Goal: Information Seeking & Learning: Find specific fact

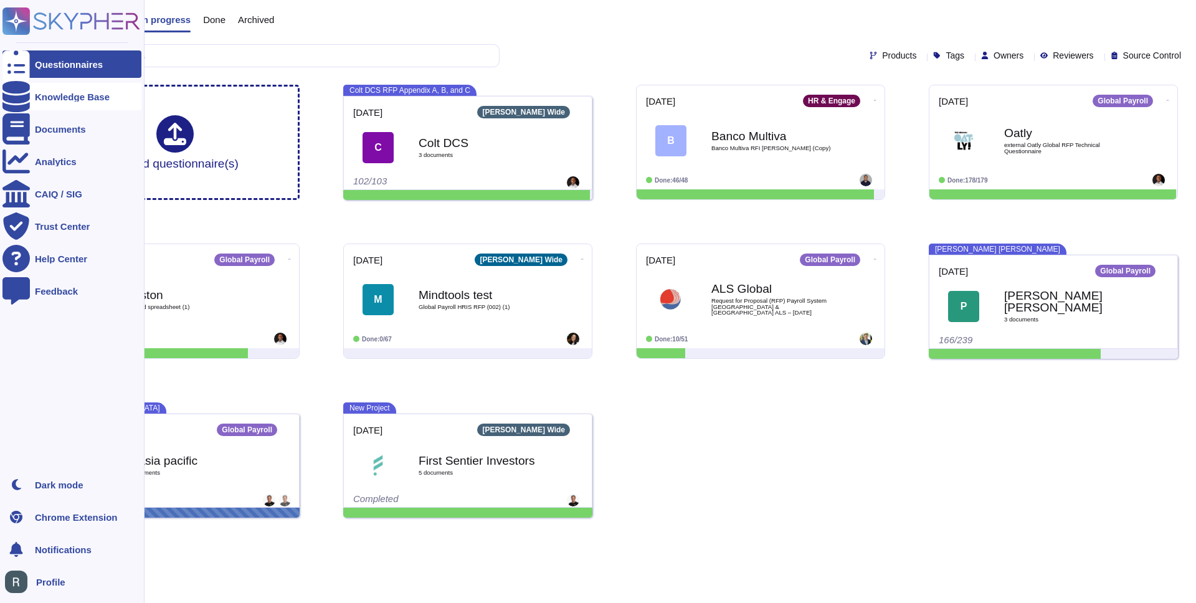
drag, startPoint x: 49, startPoint y: 98, endPoint x: 55, endPoint y: 100, distance: 6.4
click at [49, 98] on div "Knowledge Base" at bounding box center [72, 96] width 75 height 9
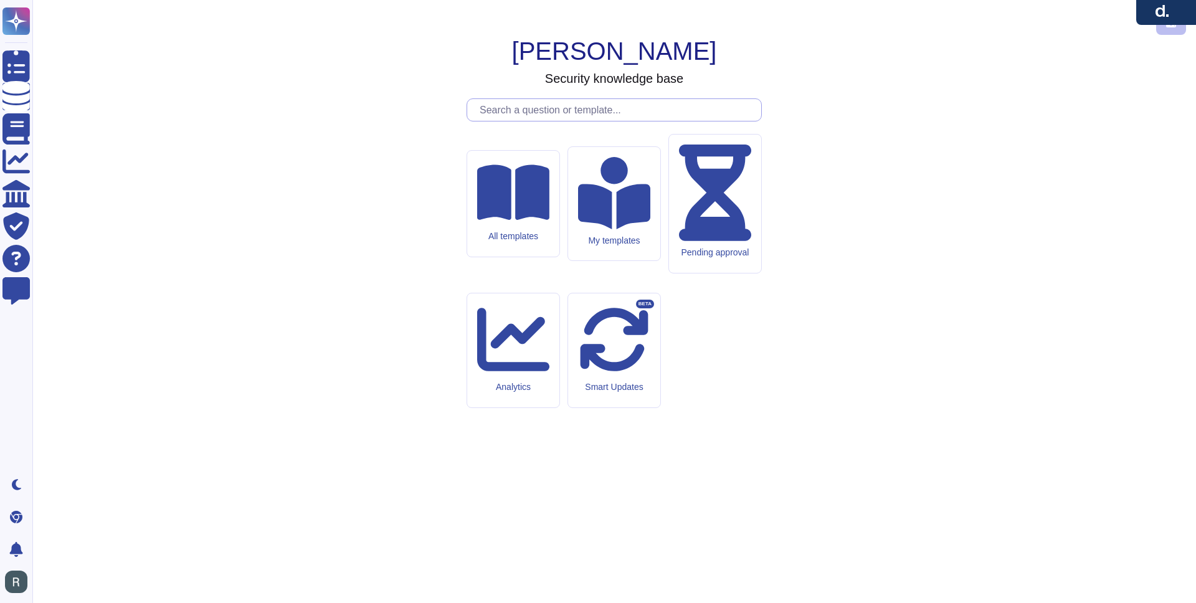
click at [577, 121] on input "text" at bounding box center [617, 110] width 288 height 22
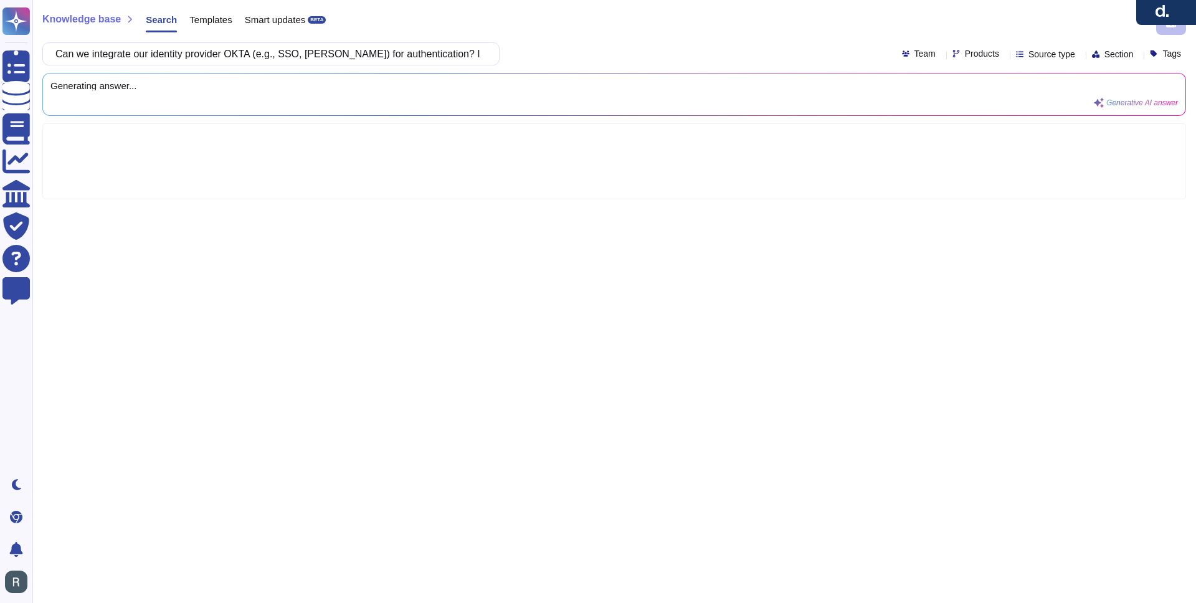
scroll to position [0, 216]
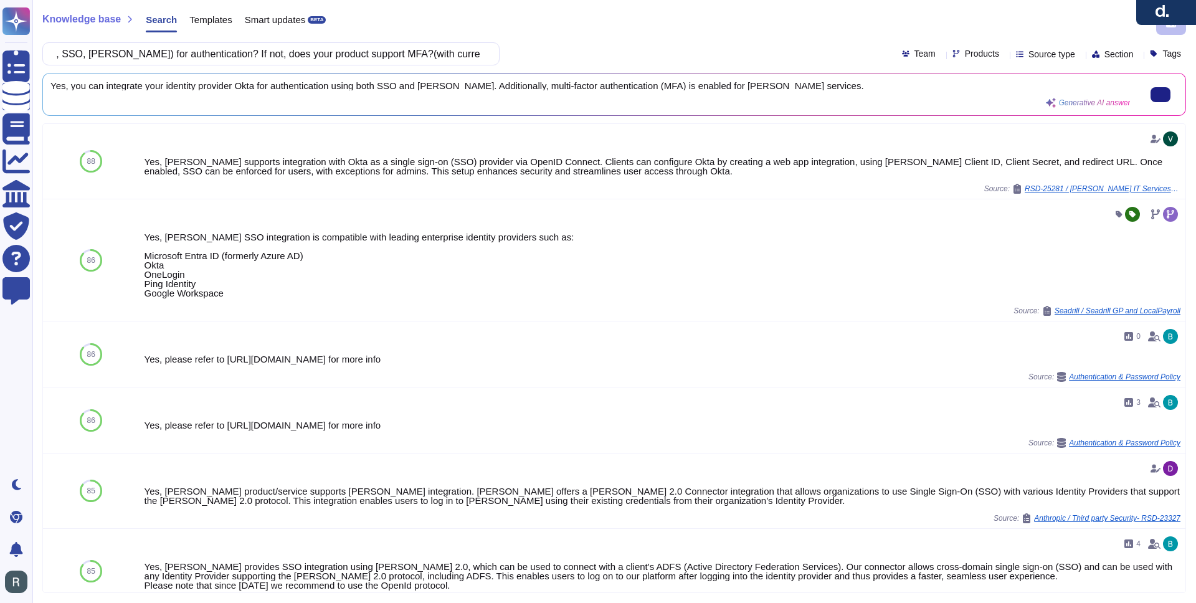
click at [452, 84] on span "Yes, you can integrate your identity provider Okta for authentication using bot…" at bounding box center [590, 85] width 1080 height 9
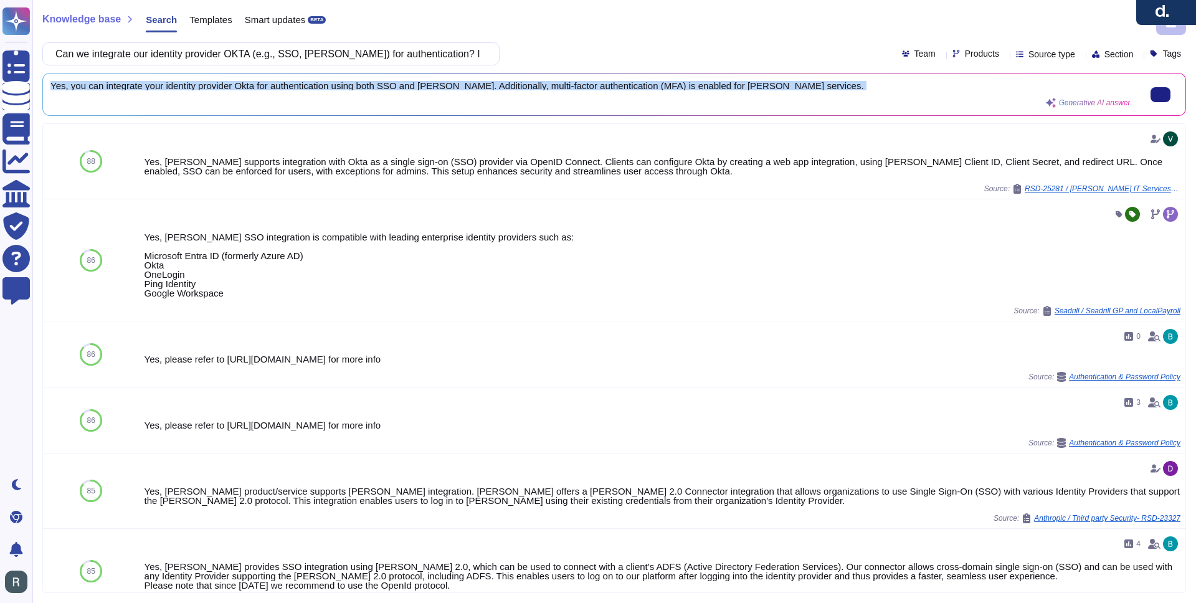
click at [453, 84] on span "Yes, you can integrate your identity provider Okta for authentication using bot…" at bounding box center [590, 85] width 1080 height 9
copy div "Yes, you can integrate your identity provider Okta for authentication using bot…"
click at [373, 54] on input "Can we integrate our identity provider OKTA (e.g., SSO, SAML) for authenticatio…" at bounding box center [267, 54] width 437 height 22
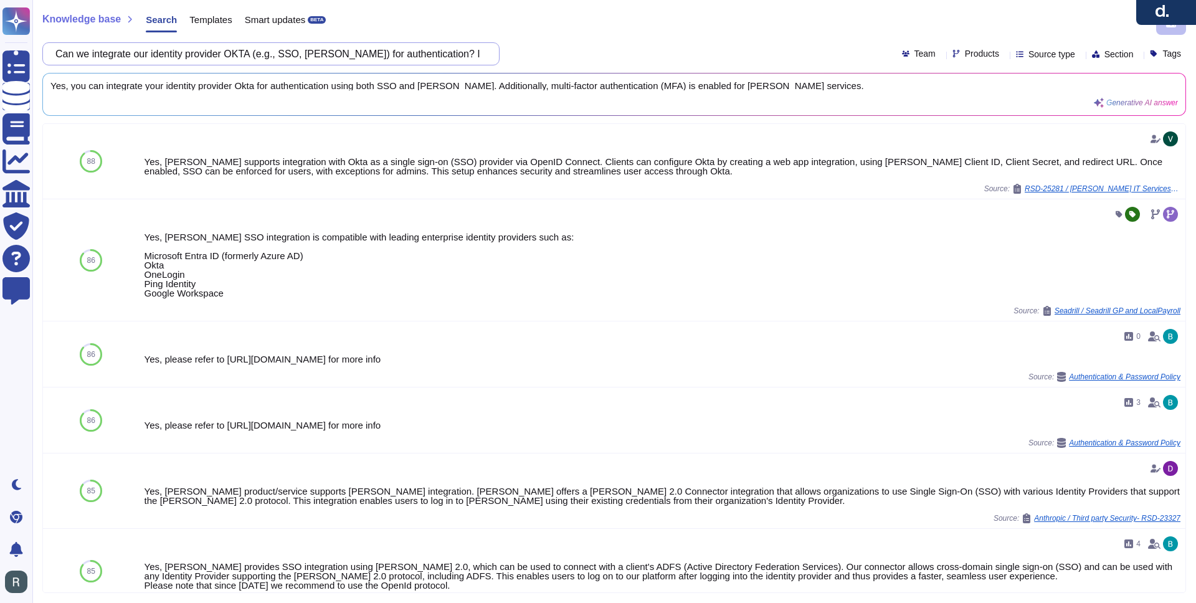
click at [373, 54] on input "Can we integrate our identity provider OKTA (e.g., SSO, SAML) for authenticatio…" at bounding box center [267, 54] width 437 height 22
paste input "How are user accounts provisioned and deprovisioned with the product?"
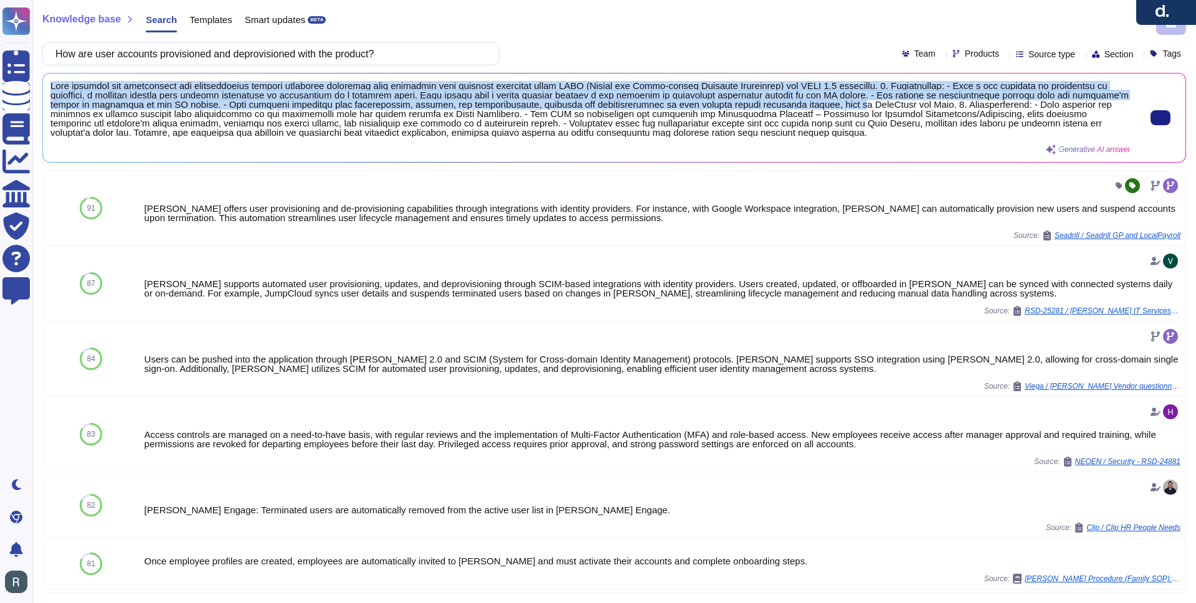
drag, startPoint x: 50, startPoint y: 86, endPoint x: 987, endPoint y: 103, distance: 936.6
click at [987, 103] on span at bounding box center [590, 109] width 1080 height 56
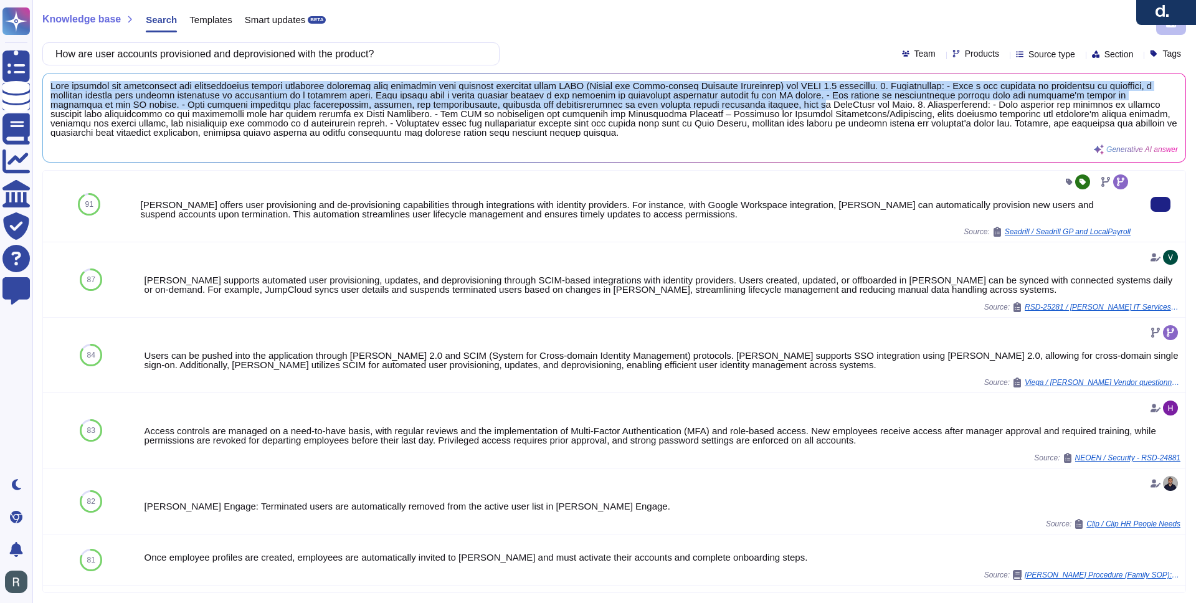
scroll to position [5, 0]
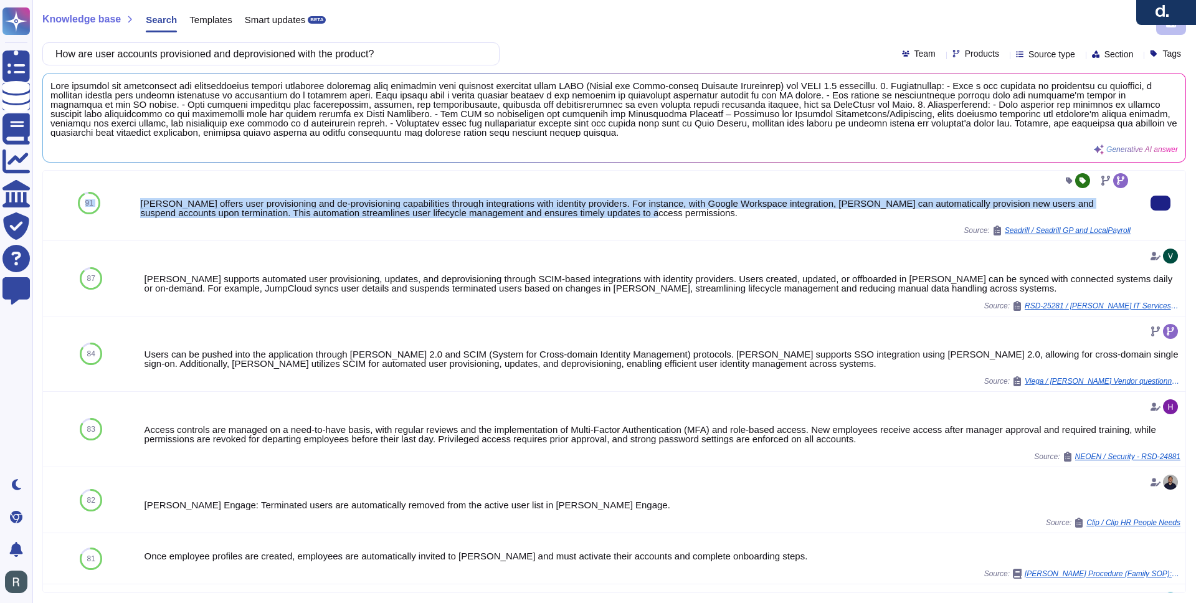
drag, startPoint x: 695, startPoint y: 210, endPoint x: 134, endPoint y: 201, distance: 560.8
click at [135, 201] on div "Deel offers user provisioning and de-provisioning capabilities through integrat…" at bounding box center [635, 203] width 1001 height 75
copy div "91 Deel offers user provisioning and de-provisioning capabilities through integ…"
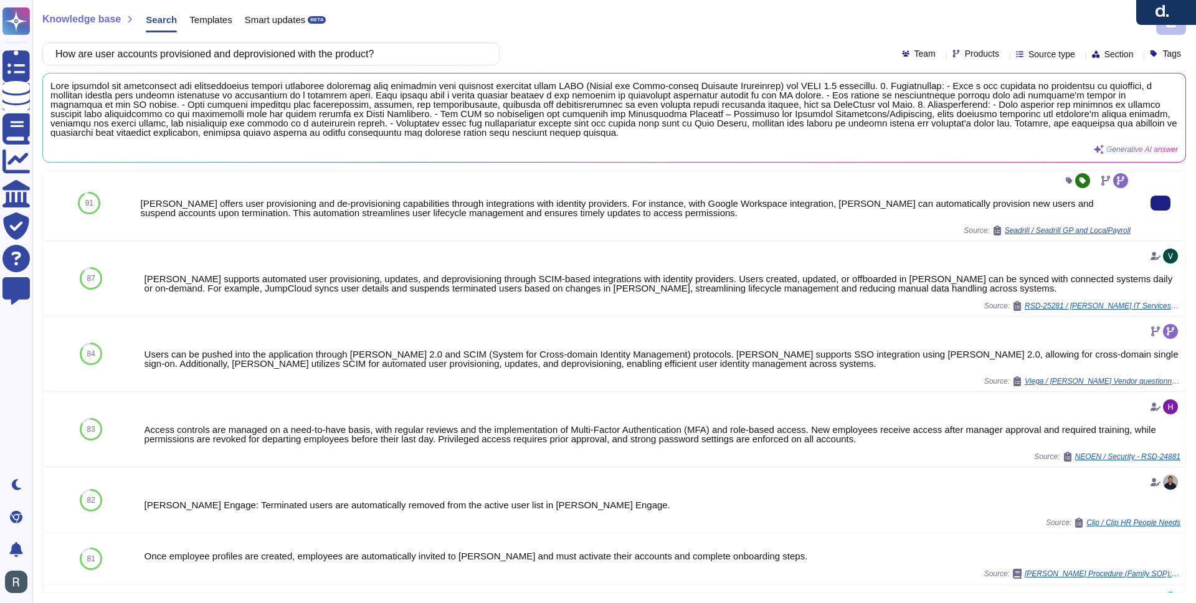
drag, startPoint x: 244, startPoint y: 212, endPoint x: 251, endPoint y: 211, distance: 7.0
click at [245, 212] on div "Deel offers user provisioning and de-provisioning capabilities through integrat…" at bounding box center [635, 208] width 991 height 19
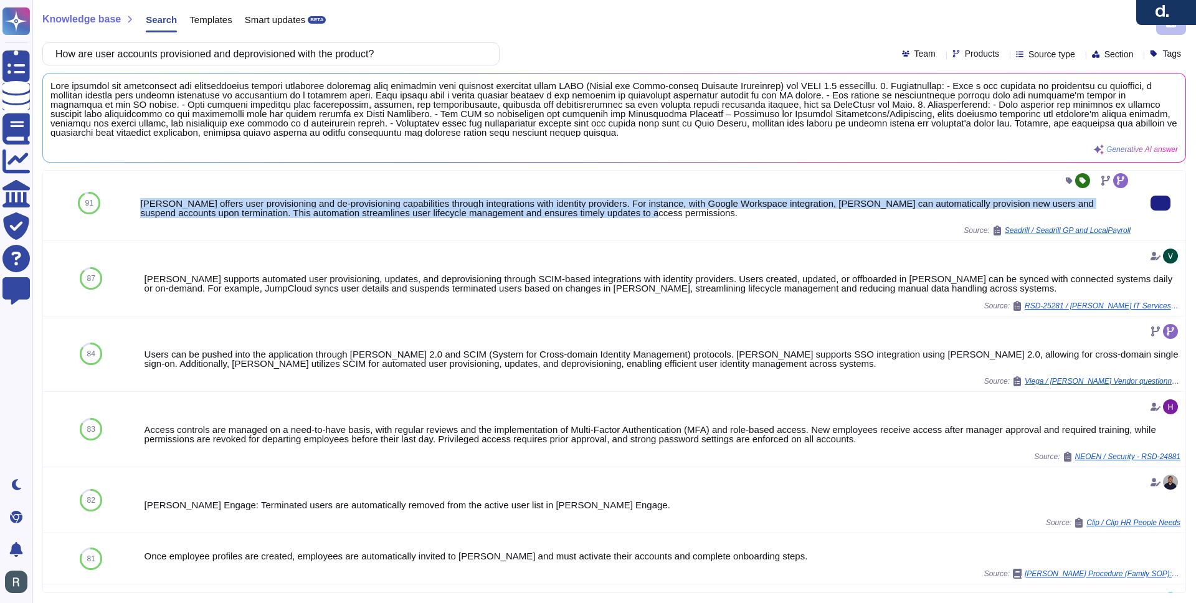
drag, startPoint x: 695, startPoint y: 215, endPoint x: 143, endPoint y: 203, distance: 552.1
click at [142, 203] on div "Deel offers user provisioning and de-provisioning capabilities through integrat…" at bounding box center [635, 208] width 991 height 19
copy div "Deel offers user provisioning and de-provisioning capabilities through integrat…"
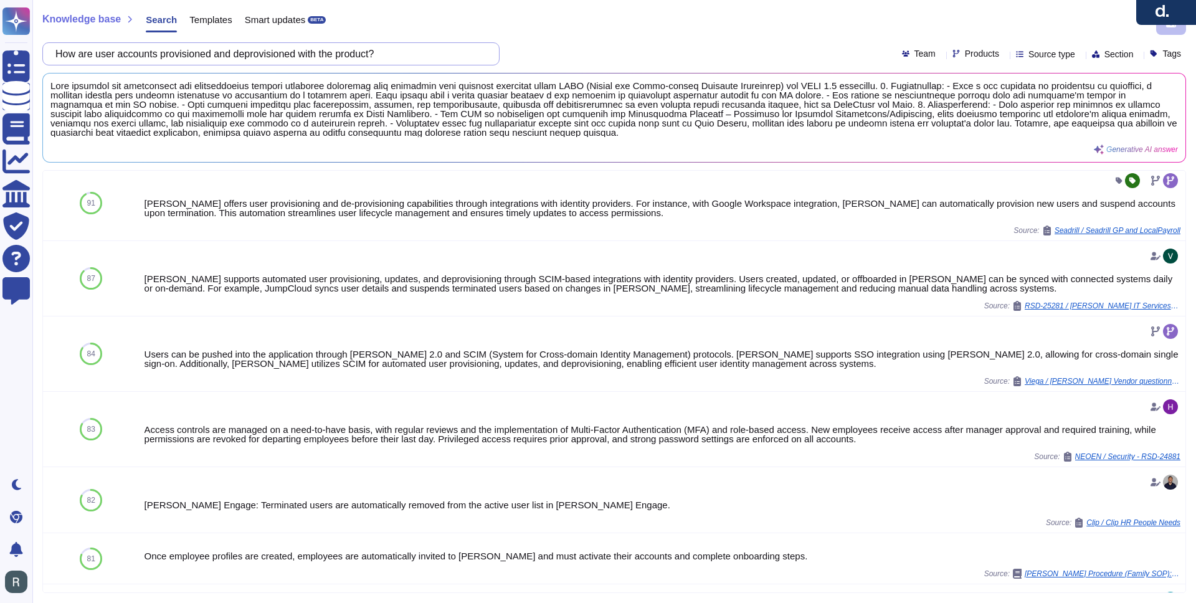
drag, startPoint x: 421, startPoint y: 55, endPoint x: 315, endPoint y: 57, distance: 106.6
click at [315, 57] on input "How are user accounts provisioned and deprovisioned with the product?" at bounding box center [267, 54] width 437 height 22
click at [292, 57] on input "How are user accounts provisioned and deprovisioned with the product?" at bounding box center [267, 54] width 437 height 22
click at [293, 55] on input "How are user accounts provisioned and deprovisioned with the product?" at bounding box center [267, 54] width 437 height 22
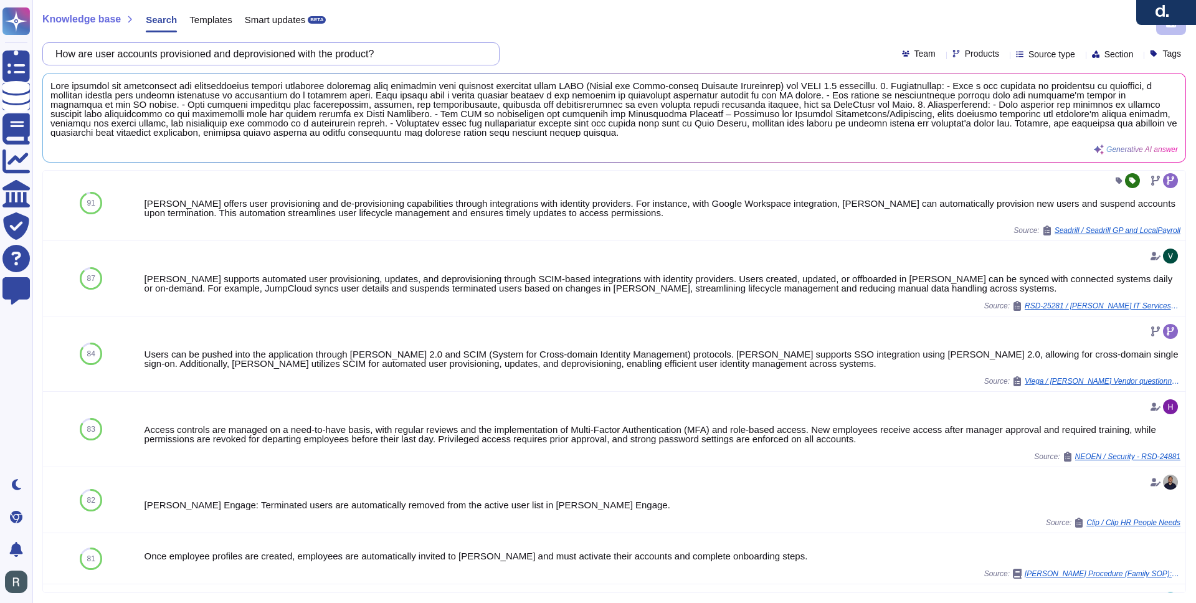
paste input "How do you manage and monitor privileged access / admin access within the produ…"
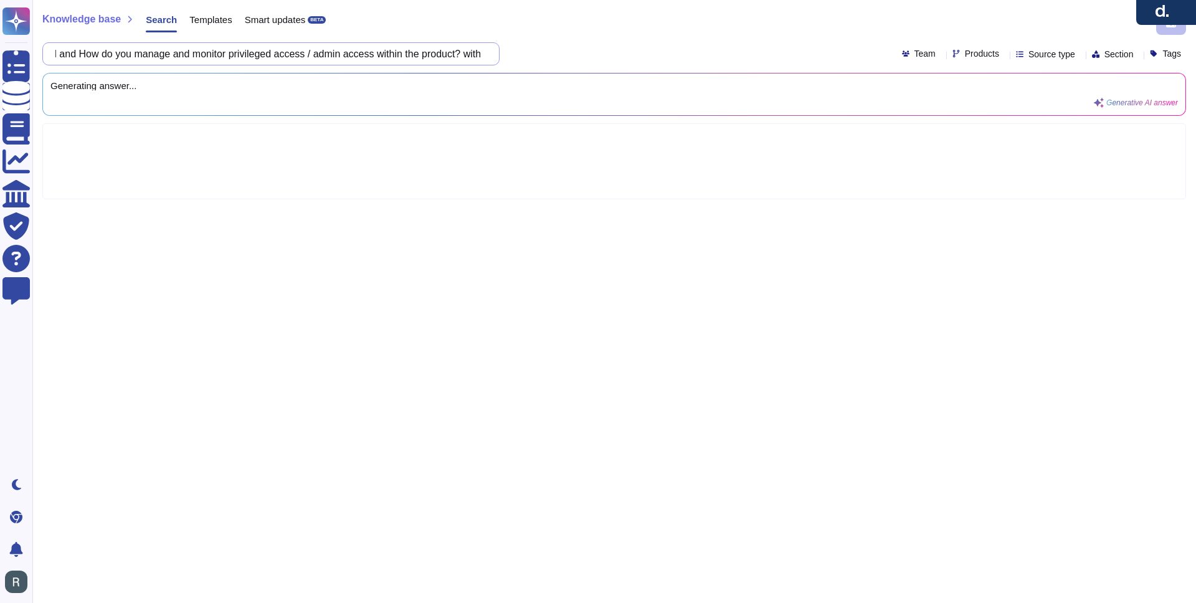
click at [293, 55] on input "How are user accounts provisioned and How do you manage and monitor privileged …" at bounding box center [267, 54] width 437 height 22
paste input "do you manage and monitor privileged access / admin access within"
click at [573, 40] on div "Knowledge base Search Templates Smart updates BETA How do you manage and monito…" at bounding box center [614, 301] width 1164 height 603
click at [573, 42] on div "How do you manage and monitor privileged access / admin access within the produ…" at bounding box center [614, 53] width 1144 height 23
click at [401, 182] on div at bounding box center [614, 161] width 1144 height 76
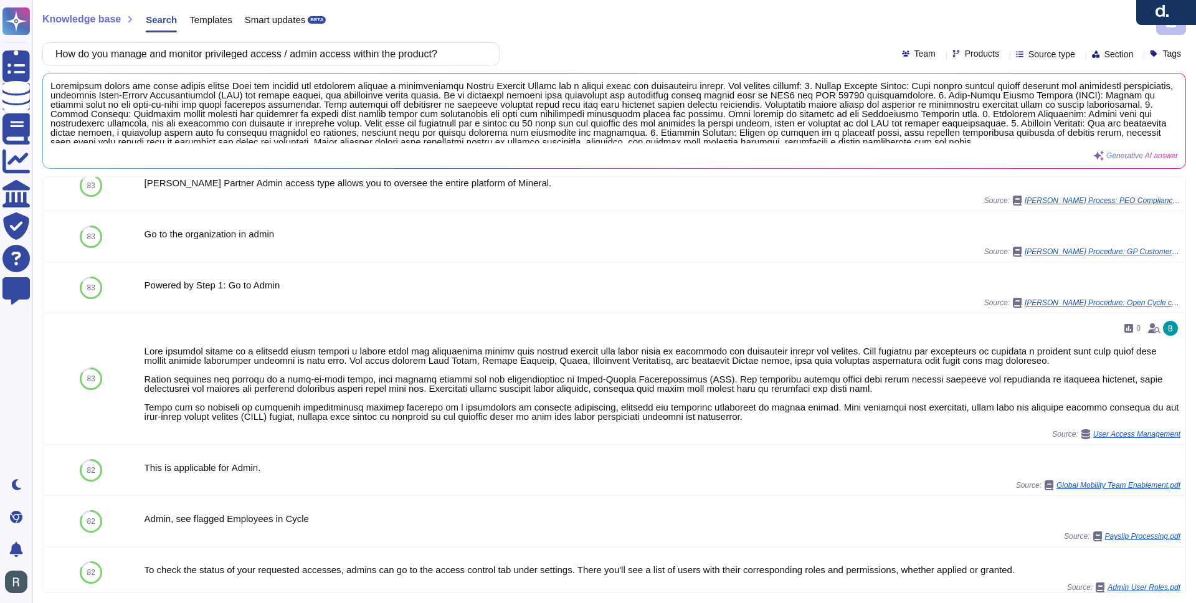
scroll to position [507, 0]
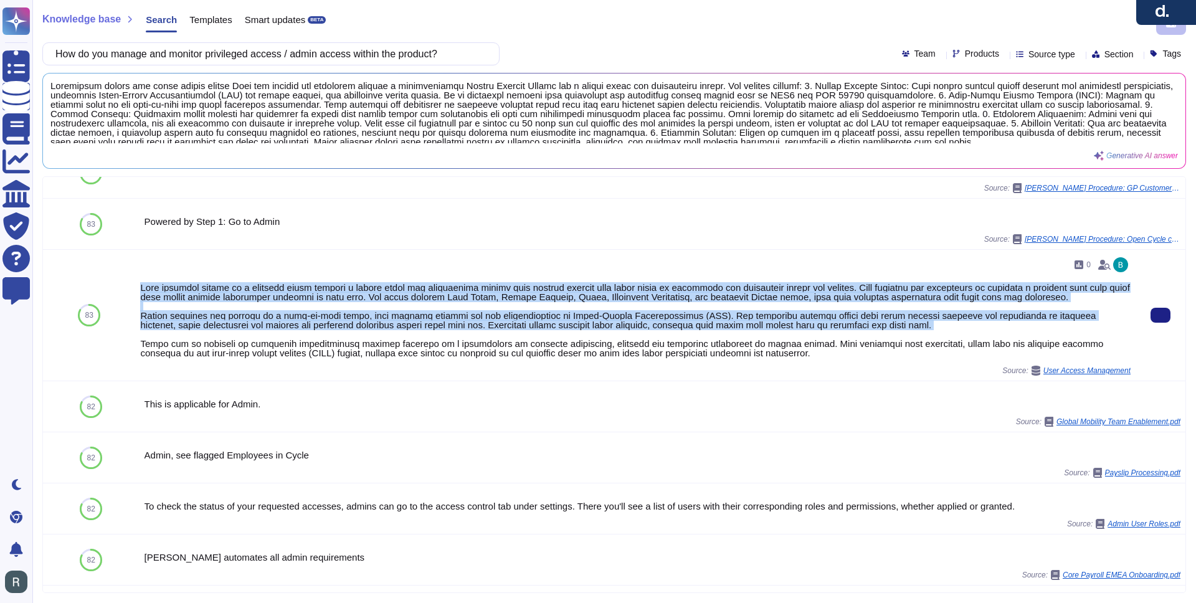
drag, startPoint x: 140, startPoint y: 293, endPoint x: 807, endPoint y: 338, distance: 668.8
click at [807, 338] on div at bounding box center [635, 320] width 991 height 75
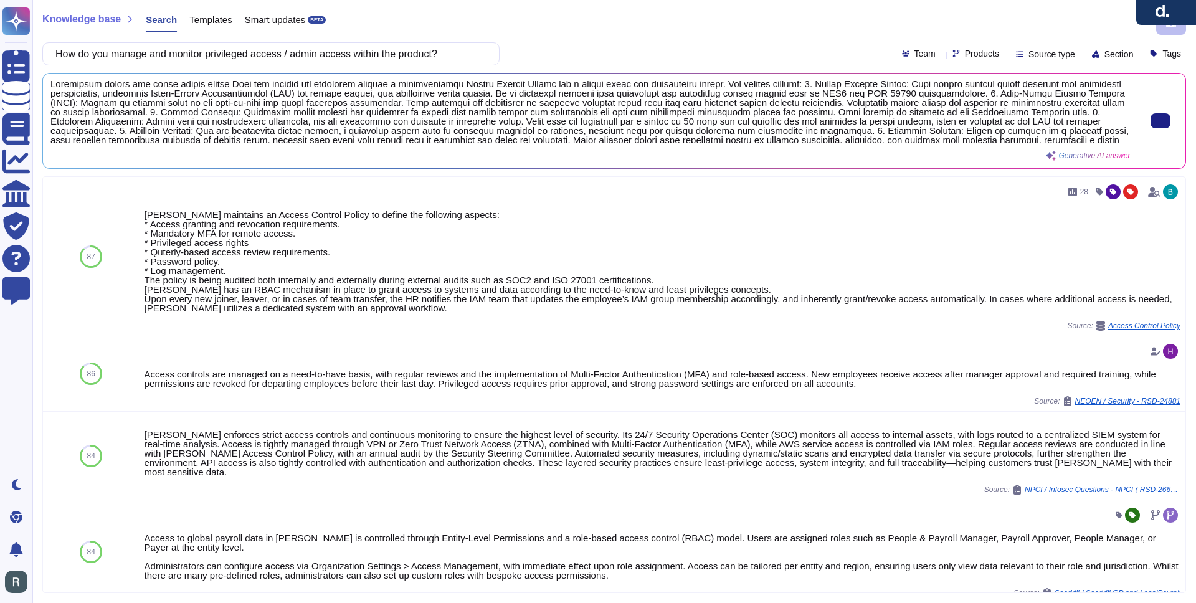
scroll to position [0, 0]
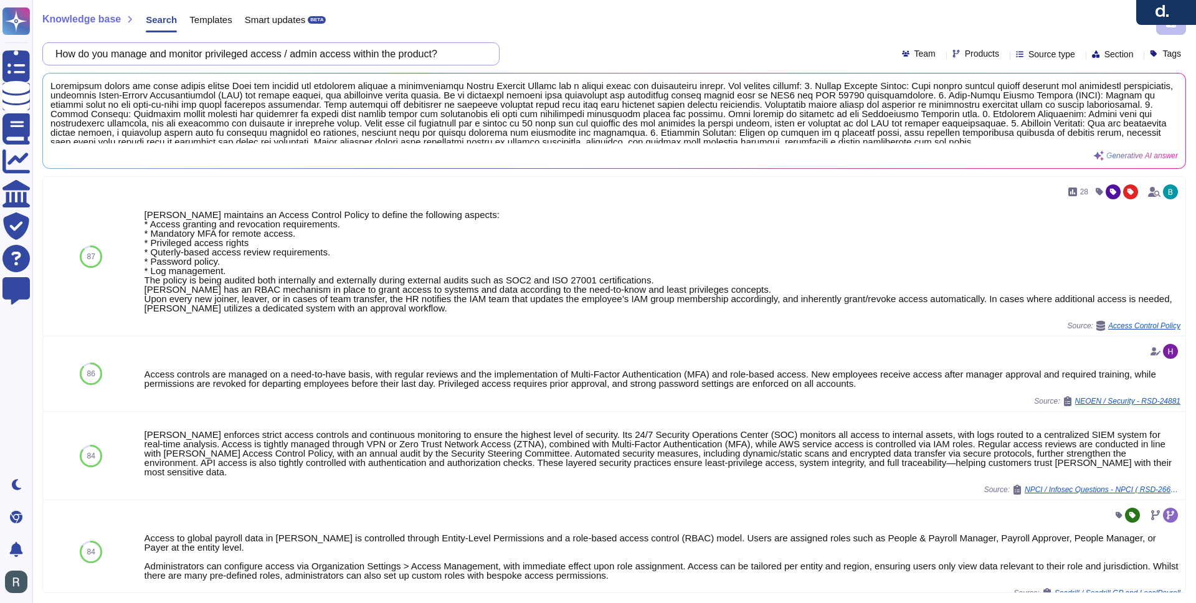
click at [197, 55] on input "How do you manage and monitor privileged access / admin access within the produ…" at bounding box center [267, 54] width 437 height 22
click at [200, 54] on input "How do you manage and monitor privileged access / admin access within the produ…" at bounding box center [267, 54] width 437 height 22
drag, startPoint x: 300, startPoint y: 54, endPoint x: 217, endPoint y: 57, distance: 82.9
click at [217, 57] on input "How do you manage and monitor privileged access / admin access within the produ…" at bounding box center [267, 54] width 437 height 22
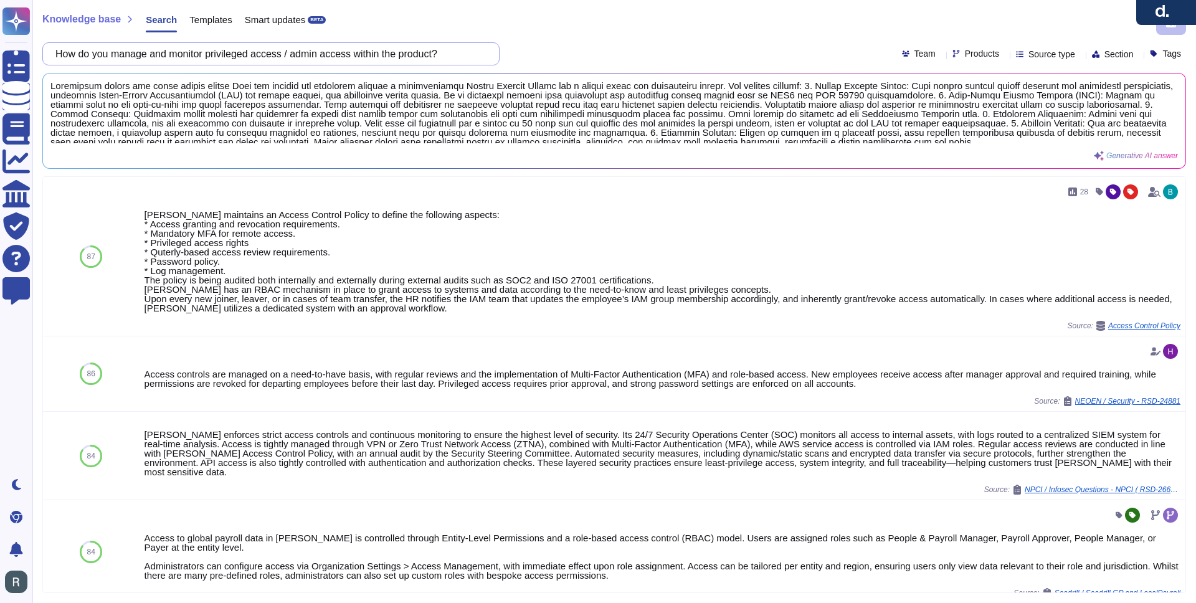
click at [281, 55] on input "How do you manage and monitor privileged access / admin access within the produ…" at bounding box center [267, 54] width 437 height 22
paste input "Do you log and monitor access to sensitive data"
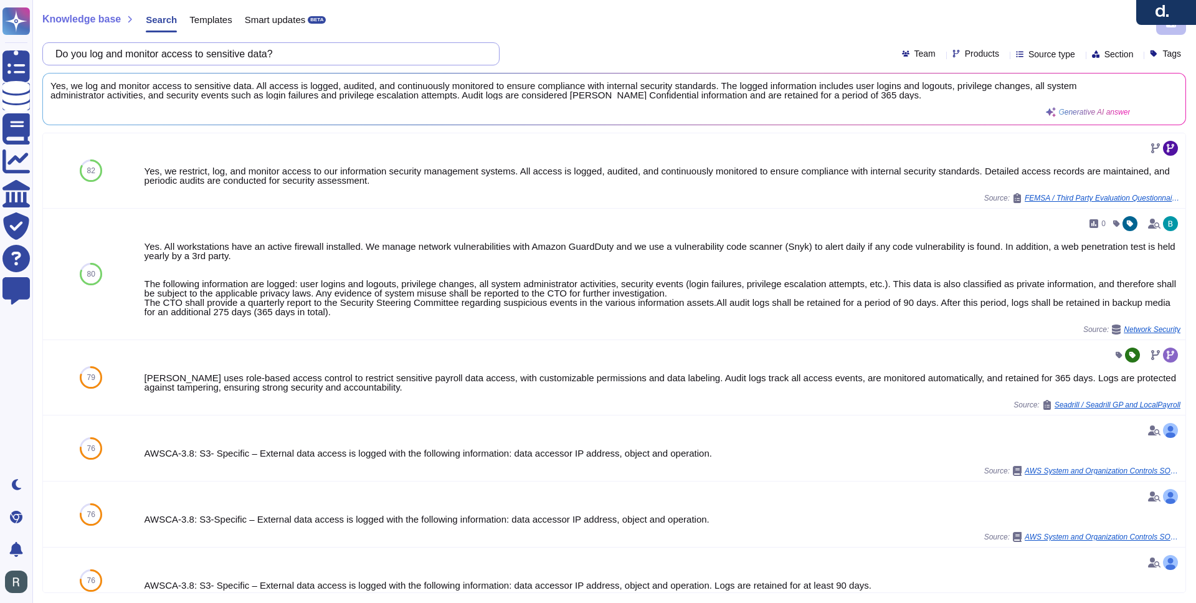
click at [546, 98] on span "Yes, we log and monitor access to sensitive data. All access is logged, audited…" at bounding box center [590, 90] width 1080 height 19
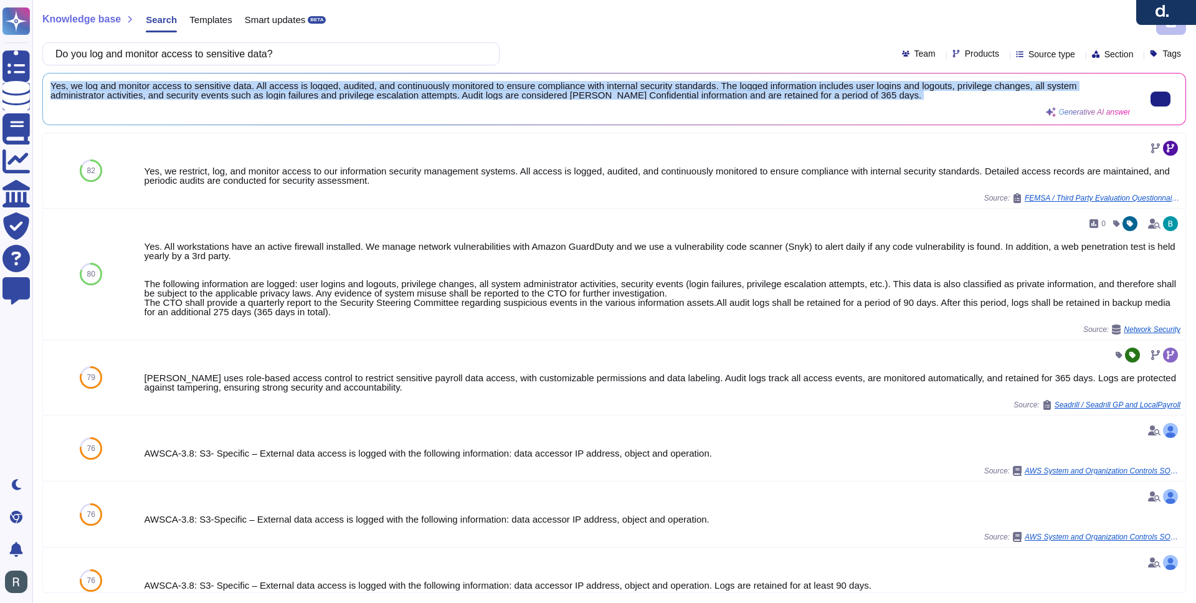
click at [546, 98] on span "Yes, we log and monitor access to sensitive data. All access is logged, audited…" at bounding box center [590, 90] width 1080 height 19
copy div "Yes, we log and monitor access to sensitive data. All access is logged, audited…"
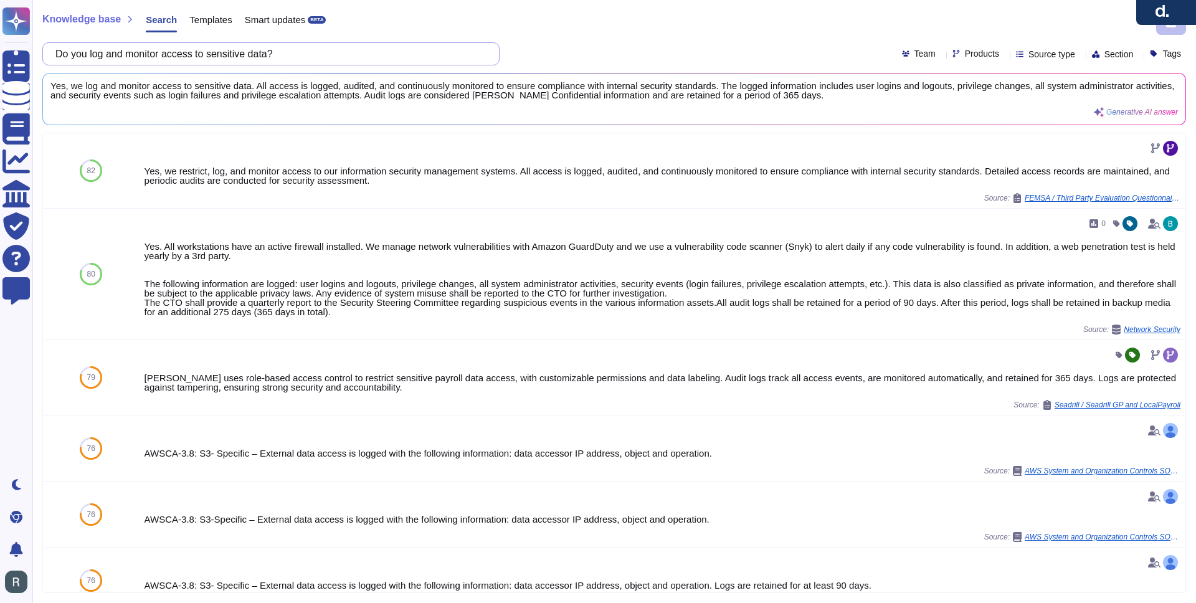
click at [389, 50] on input "Do you log and monitor access to sensitive data?" at bounding box center [267, 54] width 437 height 22
paste input "provide role based granular access controls within the product"
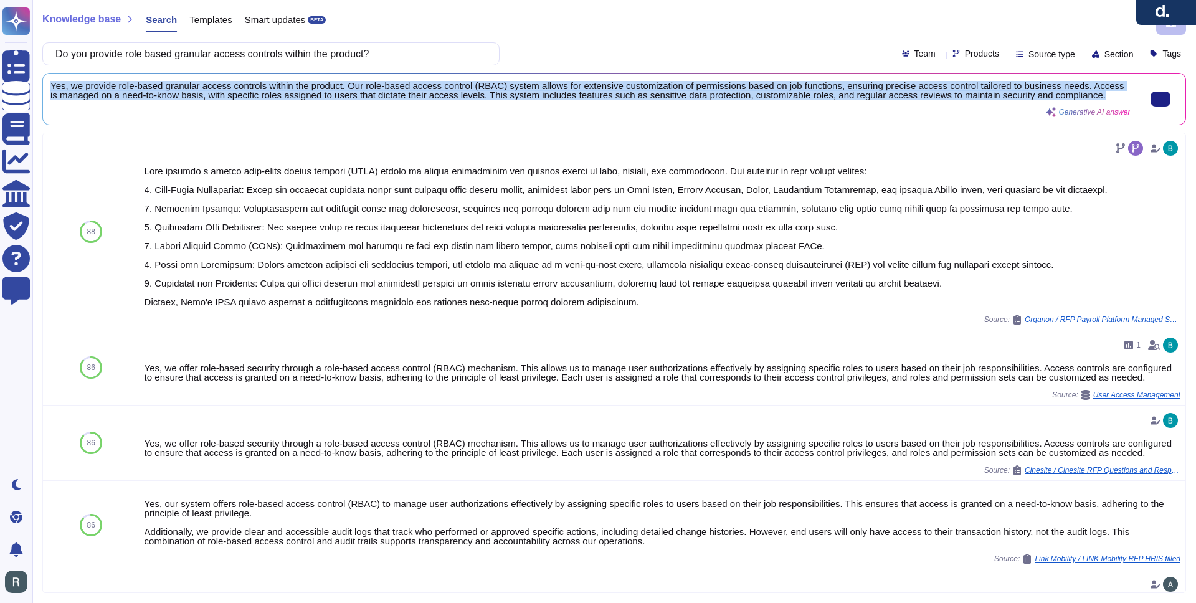
drag, startPoint x: 224, startPoint y: 111, endPoint x: 52, endPoint y: 85, distance: 173.9
click at [52, 85] on div "Yes, we provide role-based granular access controls within the product. Our rol…" at bounding box center [590, 99] width 1080 height 36
copy span "Yes, we provide role-based granular access controls within the product. Our rol…"
click at [277, 57] on input "Do you provide role based granular access controls within the product?" at bounding box center [267, 54] width 437 height 22
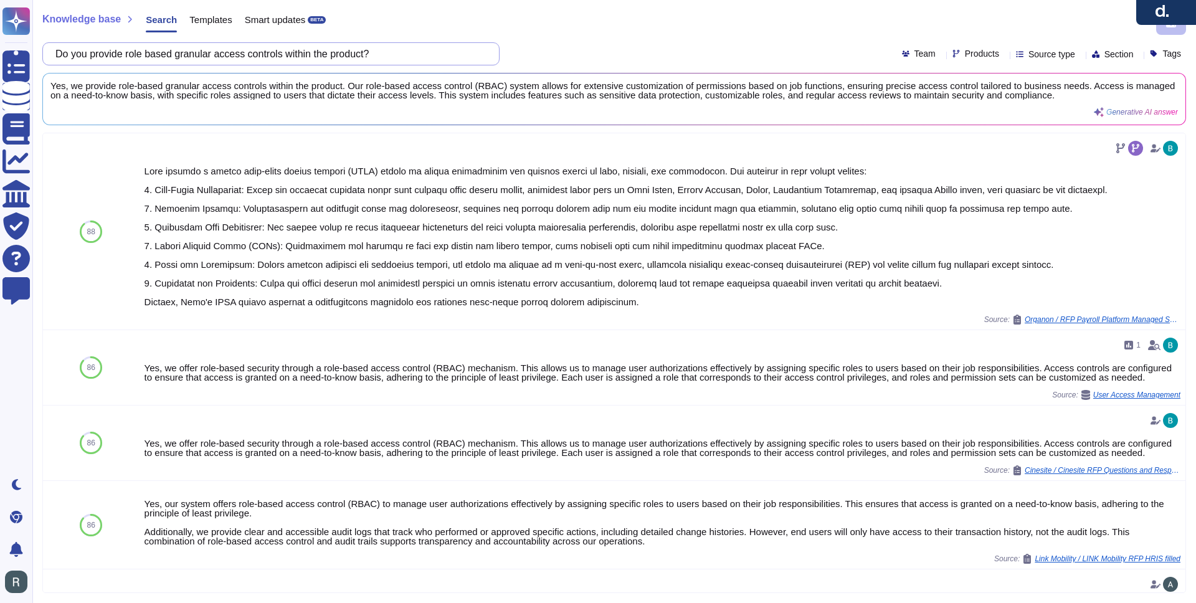
click at [277, 57] on input "Do you provide role based granular access controls within the product?" at bounding box center [267, 54] width 437 height 22
click at [340, 59] on input "Do you provide role based granular access controls within the product?" at bounding box center [267, 54] width 437 height 22
click at [340, 58] on input "Do you provide role based granular access controls within the product?" at bounding box center [267, 54] width 437 height 22
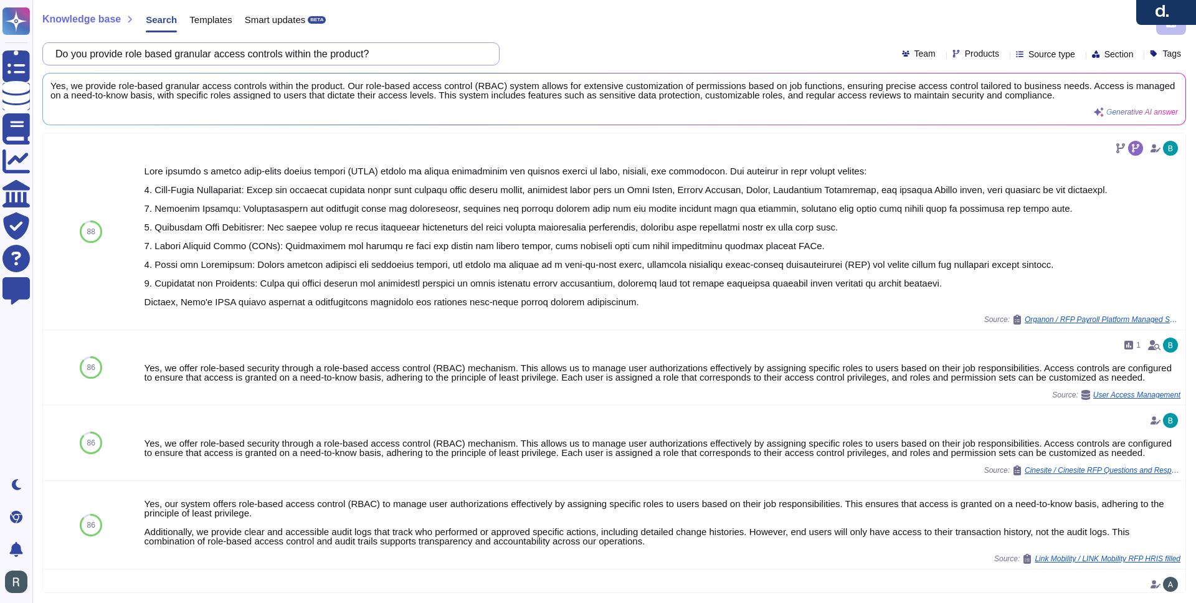
paste input "Please explain in detail logging, monitoring and alerting"
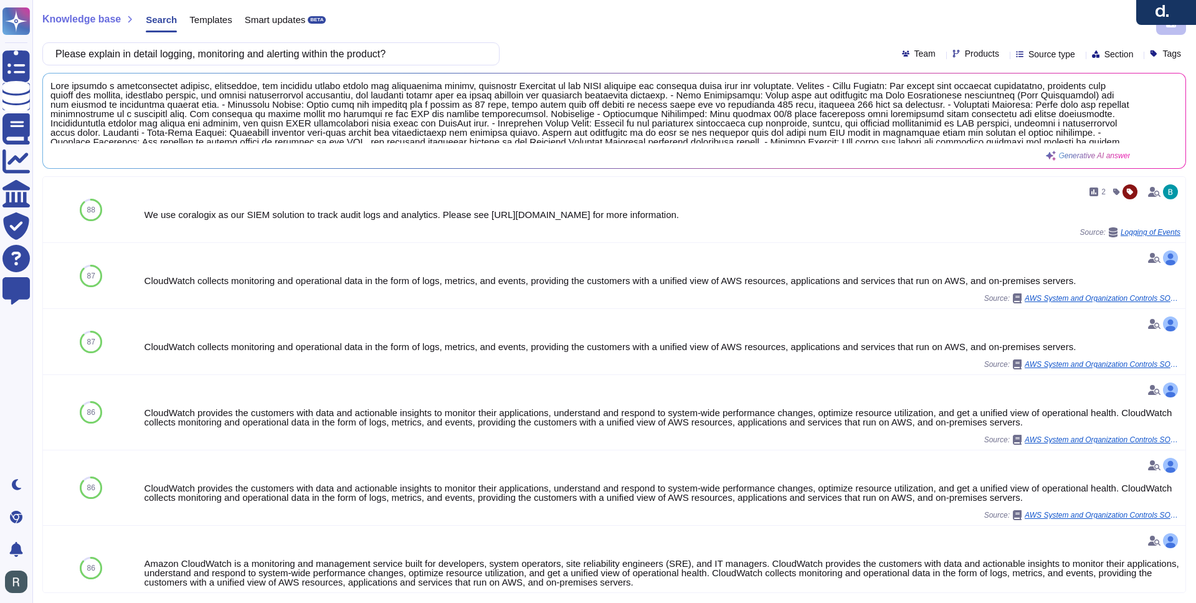
click at [711, 100] on span at bounding box center [590, 112] width 1080 height 62
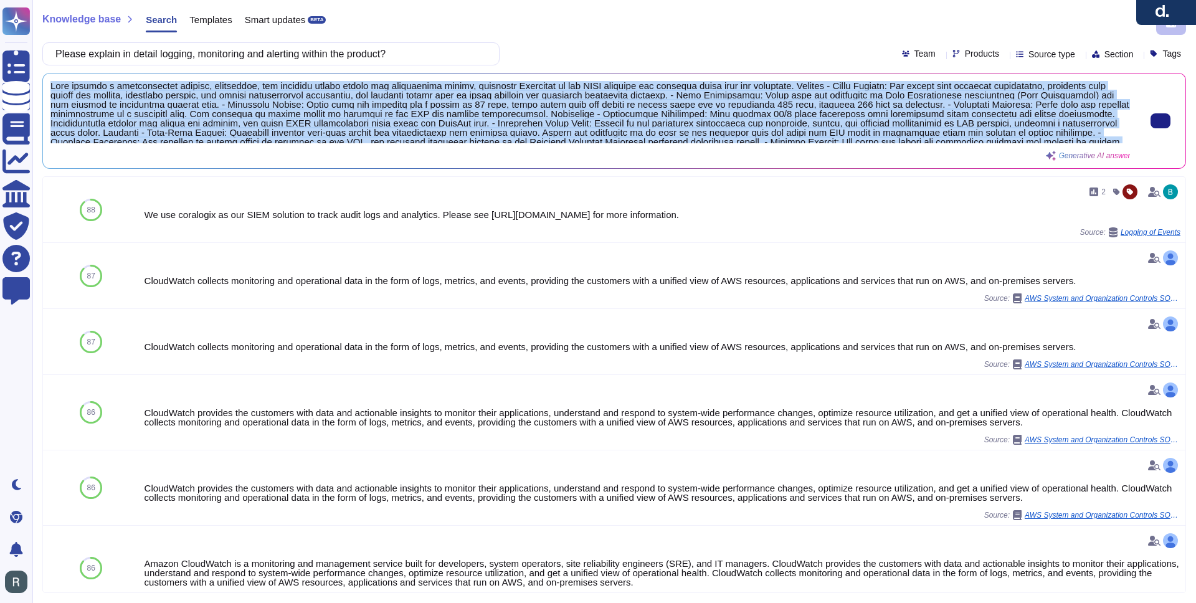
click at [711, 100] on span at bounding box center [590, 112] width 1080 height 62
copy div "Deel employs a comprehensive logging, monitoring, and alerting system across al…"
click at [393, 57] on input "Please explain in detail logging, monitoring and alerting within the product?" at bounding box center [267, 54] width 437 height 22
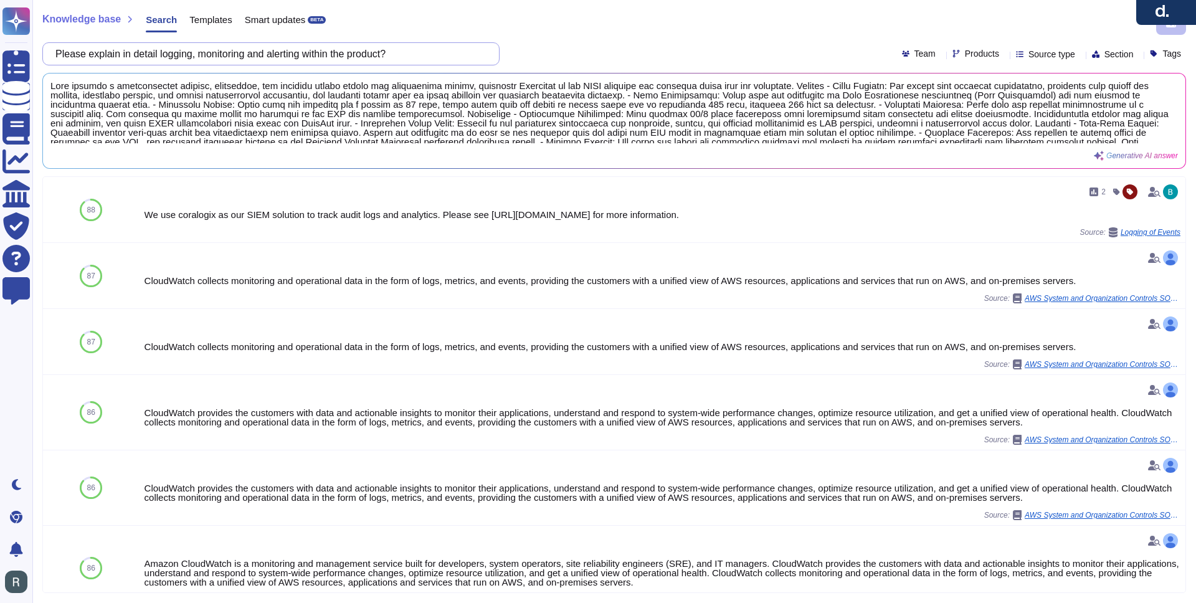
click at [393, 57] on input "Please explain in detail logging, monitoring and alerting within the product?" at bounding box center [267, 54] width 437 height 22
paste input "Do you support third party SIEM integrations"
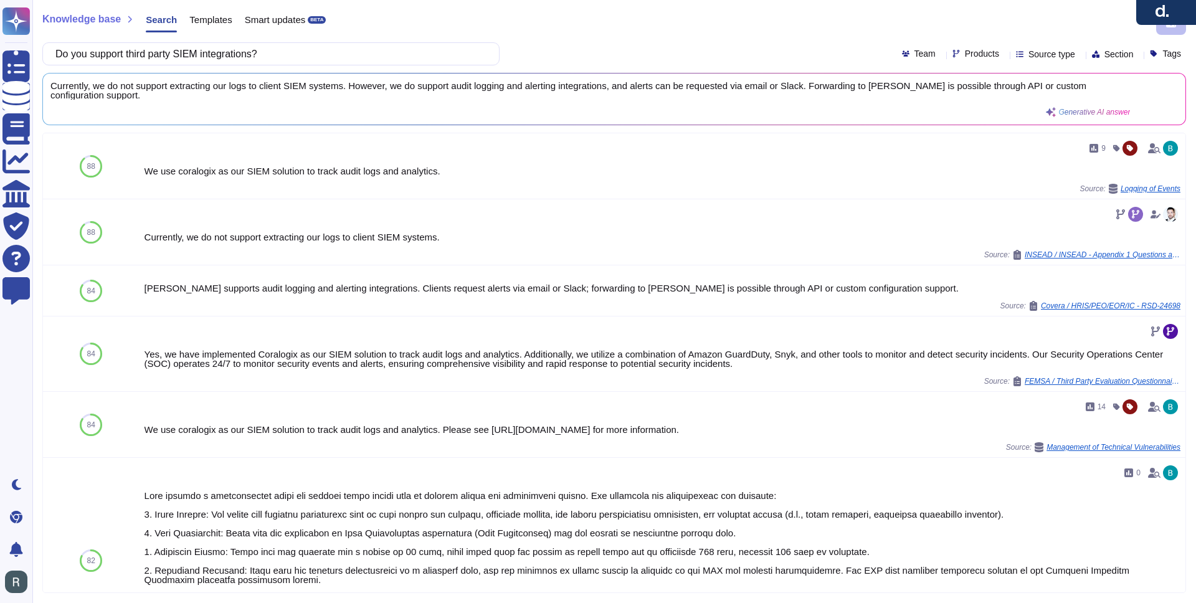
click at [437, 87] on span "Currently, we do not support extracting our logs to client SIEM systems. Howeve…" at bounding box center [590, 90] width 1080 height 19
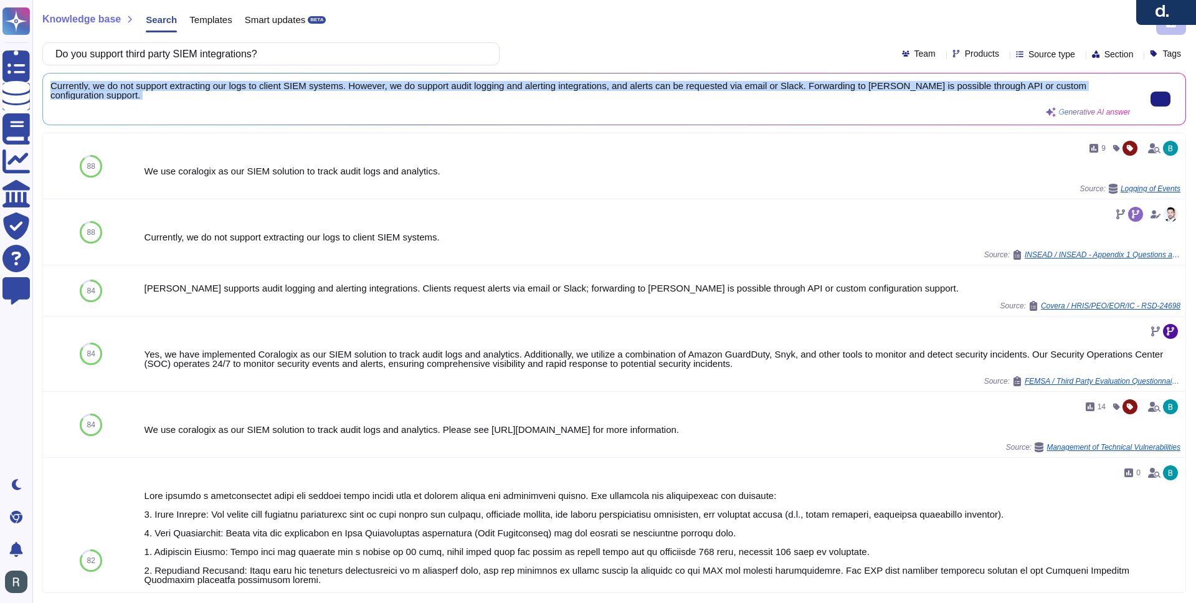
click at [437, 87] on span "Currently, we do not support extracting our logs to client SIEM systems. Howeve…" at bounding box center [590, 90] width 1080 height 19
copy div "Currently, we do not support extracting our logs to client SIEM systems. Howeve…"
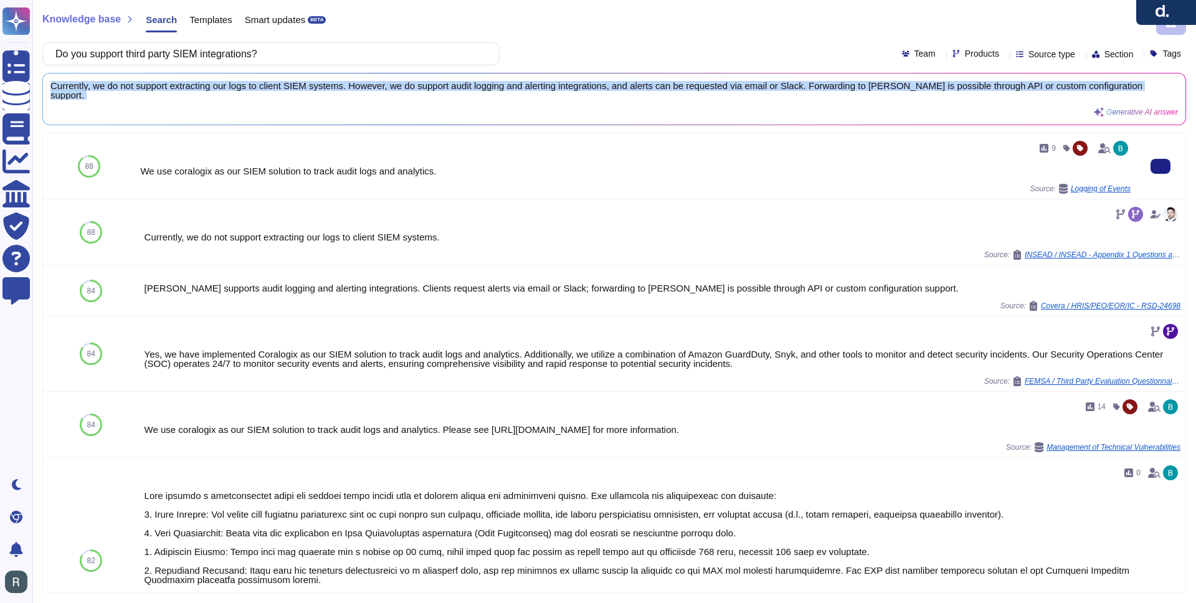
click at [389, 166] on div "We use coralogix as our SIEM solution to track audit logs and analytics." at bounding box center [635, 170] width 991 height 9
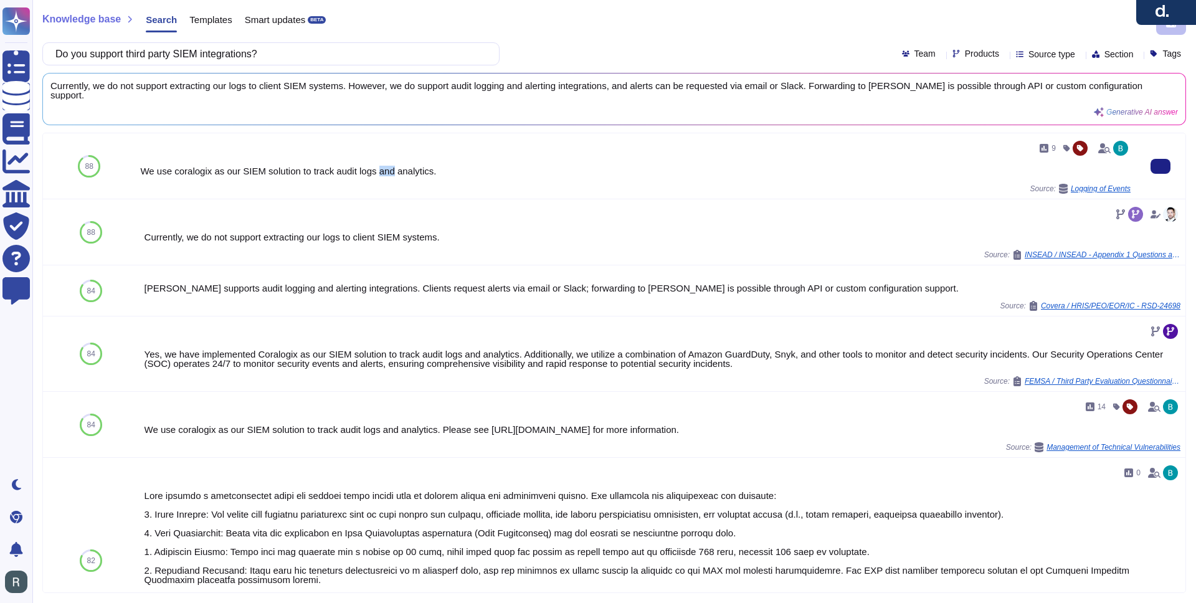
click at [389, 166] on div "We use coralogix as our SIEM solution to track audit logs and analytics." at bounding box center [635, 170] width 991 height 9
copy div "We use coralogix as our SIEM solution to track audit logs and analytics."
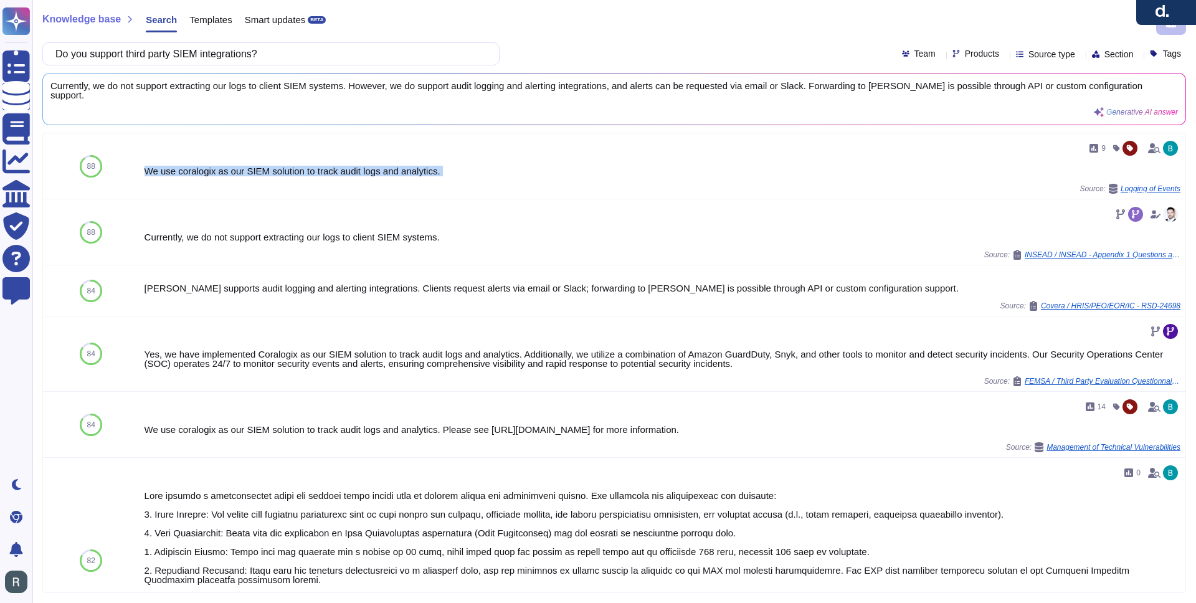
click at [388, 47] on input "Do you support third party SIEM integrations?" at bounding box center [267, 54] width 437 height 22
click at [388, 48] on input "Do you support third party SIEM integrations?" at bounding box center [267, 54] width 437 height 22
paste input "ata retention timeline setup within the product"
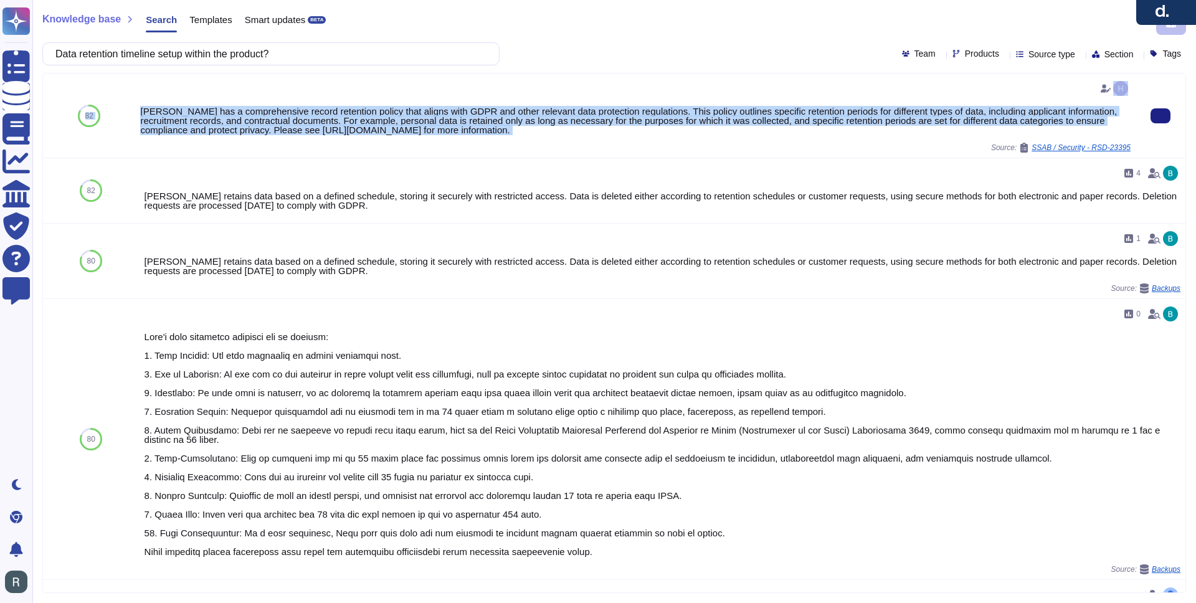
drag, startPoint x: 634, startPoint y: 145, endPoint x: 151, endPoint y: 119, distance: 482.9
click at [135, 118] on div "Deel has a comprehensive record retention policy that aligns with GDPR and othe…" at bounding box center [635, 116] width 1001 height 84
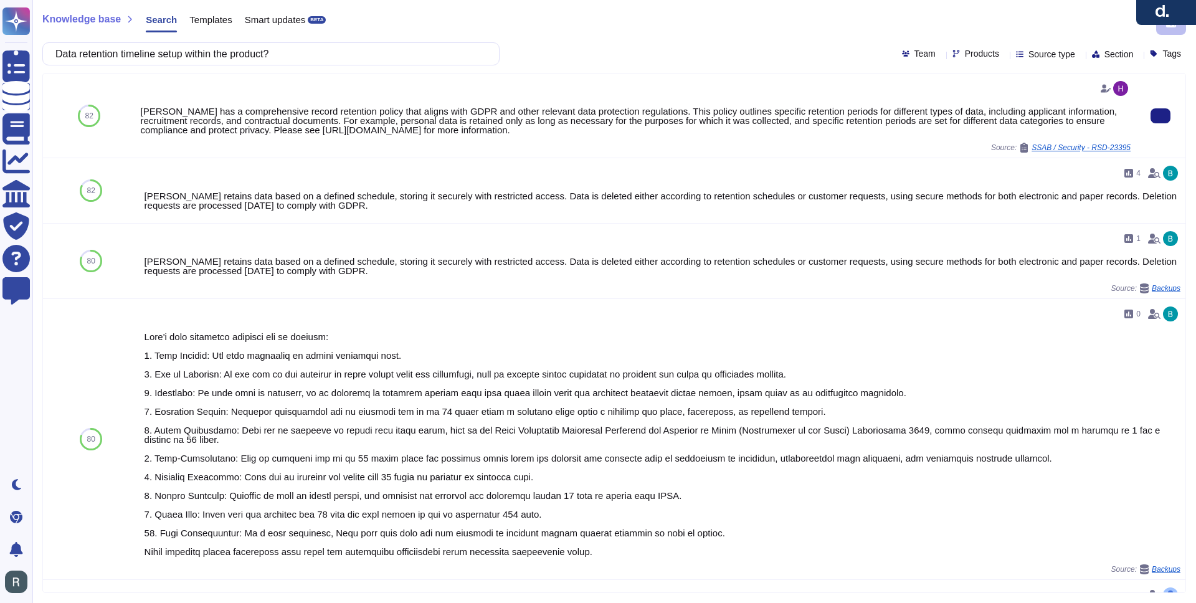
click at [181, 123] on div "Deel has a comprehensive record retention policy that aligns with GDPR and othe…" at bounding box center [635, 121] width 991 height 28
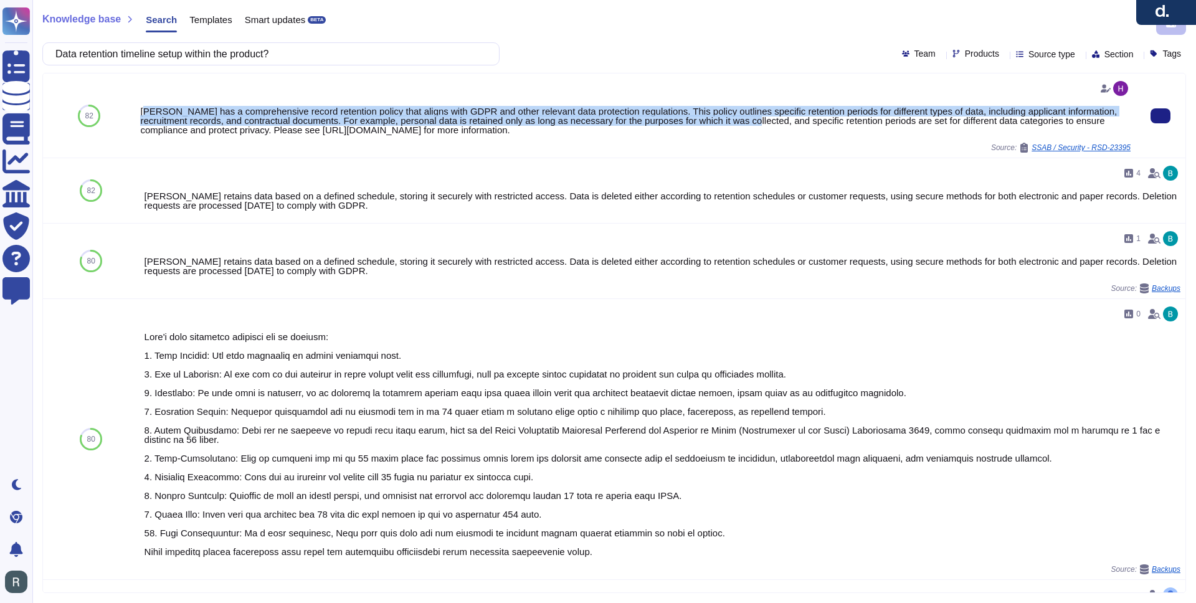
drag, startPoint x: 141, startPoint y: 114, endPoint x: 812, endPoint y: 117, distance: 670.4
click at [812, 117] on div "Deel has a comprehensive record retention policy that aligns with GDPR and othe…" at bounding box center [635, 121] width 991 height 28
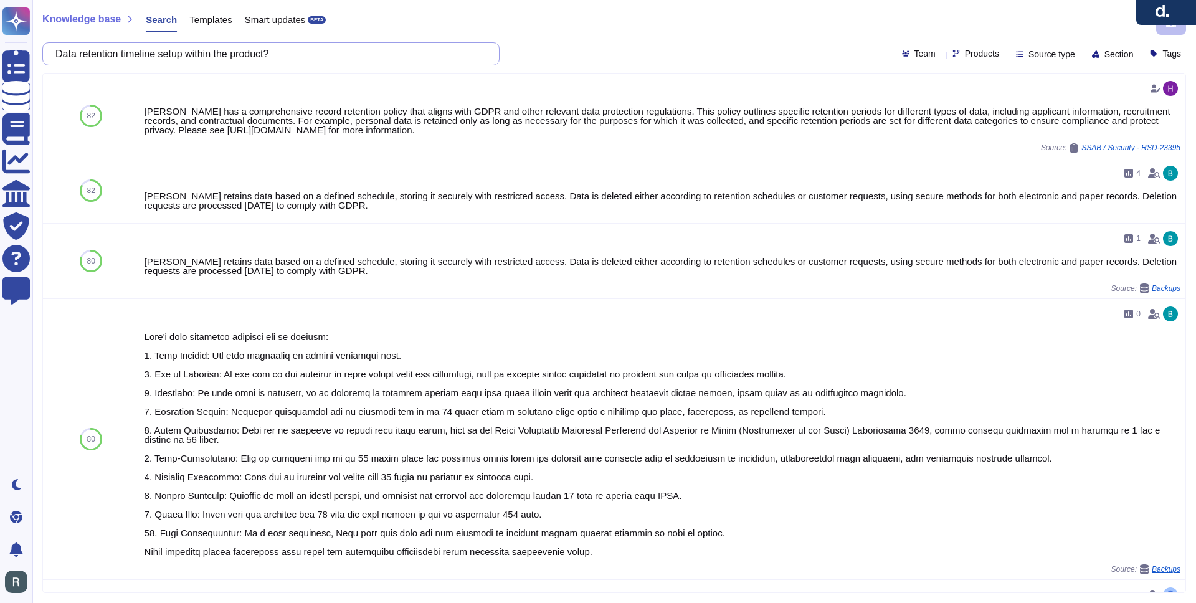
drag, startPoint x: 297, startPoint y: 52, endPoint x: 206, endPoint y: 58, distance: 90.5
click at [206, 58] on input "Data retention timeline setup within the product?" at bounding box center [267, 54] width 437 height 22
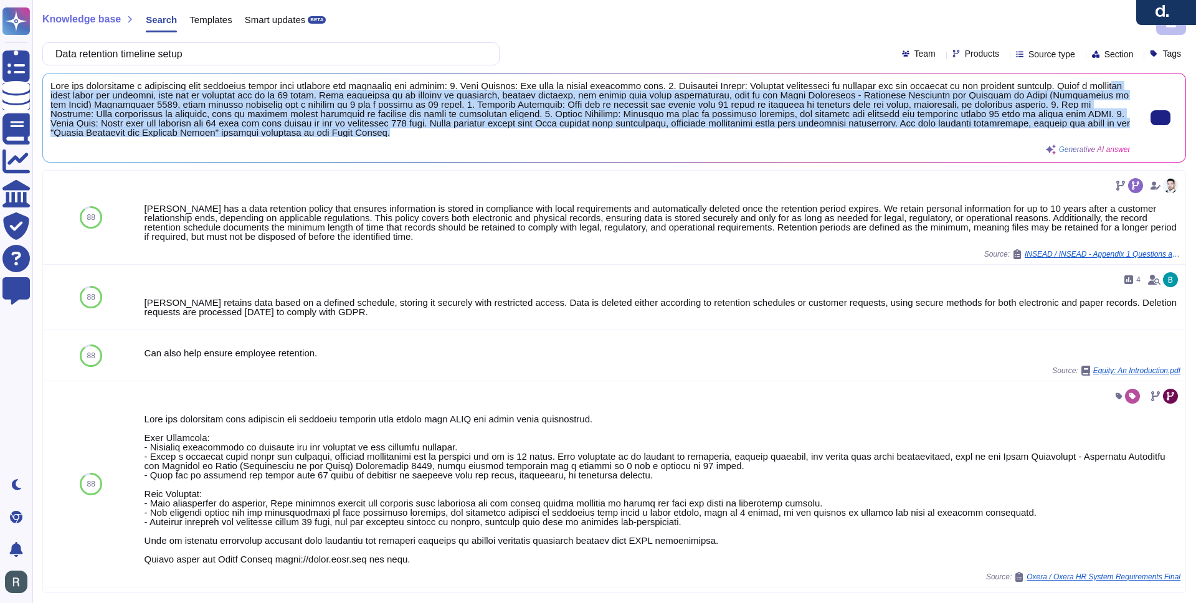
drag, startPoint x: 556, startPoint y: 131, endPoint x: 82, endPoint y: 92, distance: 475.2
click at [82, 92] on span at bounding box center [590, 109] width 1080 height 56
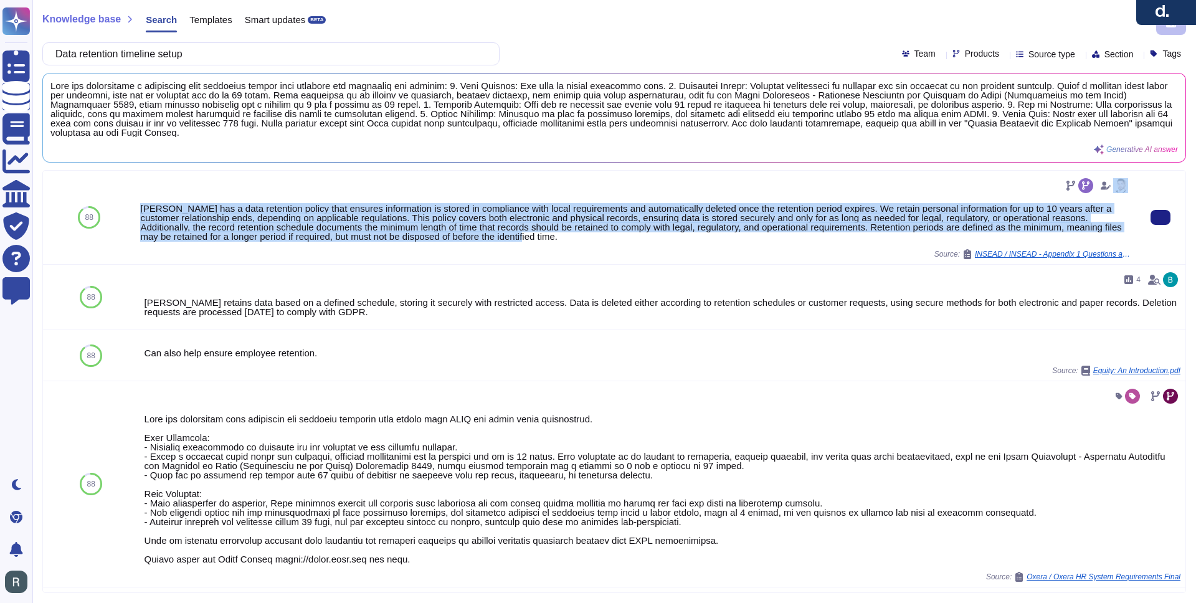
drag, startPoint x: 697, startPoint y: 238, endPoint x: 264, endPoint y: 191, distance: 434.9
click at [264, 191] on div "Deel has a data retention policy that ensures information is stored in complian…" at bounding box center [635, 217] width 991 height 83
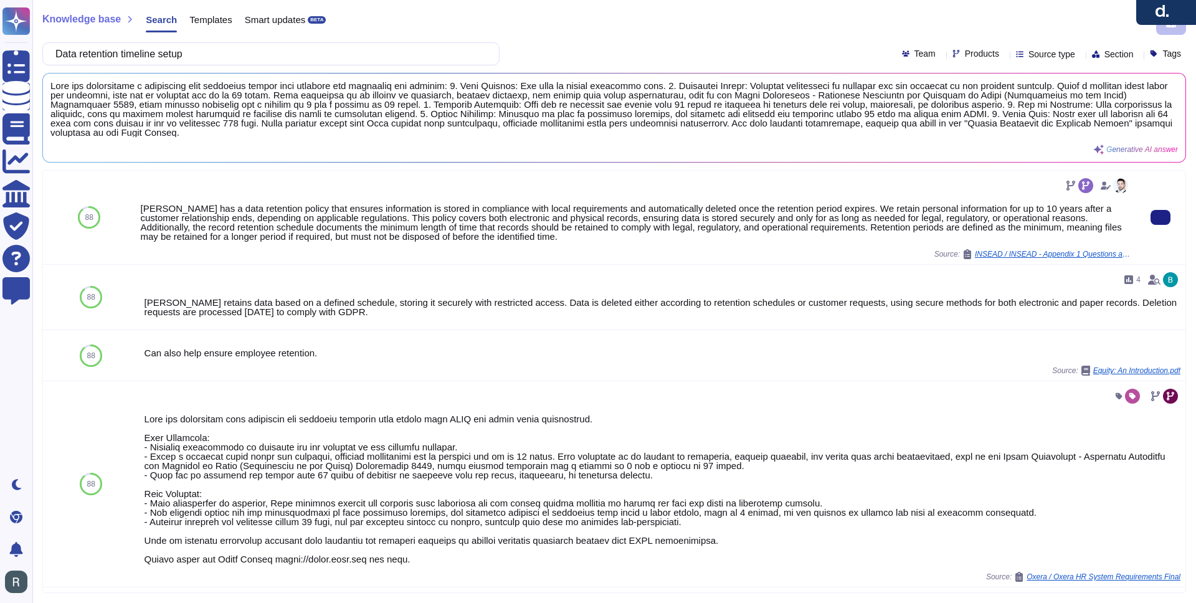
click at [703, 261] on div "Deel has a data retention policy that ensures information is stored in complian…" at bounding box center [635, 217] width 1001 height 93
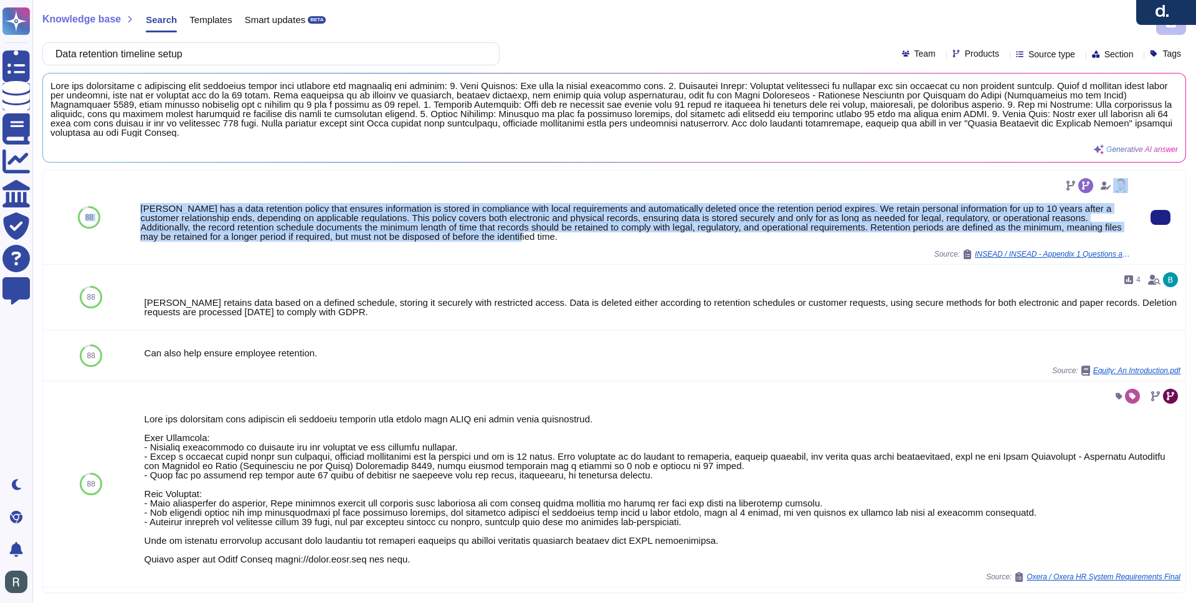
drag, startPoint x: 132, startPoint y: 213, endPoint x: 642, endPoint y: 236, distance: 510.1
click at [642, 236] on div "88 Deel has a data retention policy that ensures information is stored in compl…" at bounding box center [614, 218] width 1143 height 94
copy div "88 Deel has a data retention policy that ensures information is stored in compl…"
click at [321, 227] on div "Deel has a data retention policy that ensures information is stored in complian…" at bounding box center [635, 222] width 991 height 37
drag, startPoint x: 140, startPoint y: 209, endPoint x: 685, endPoint y: 248, distance: 545.9
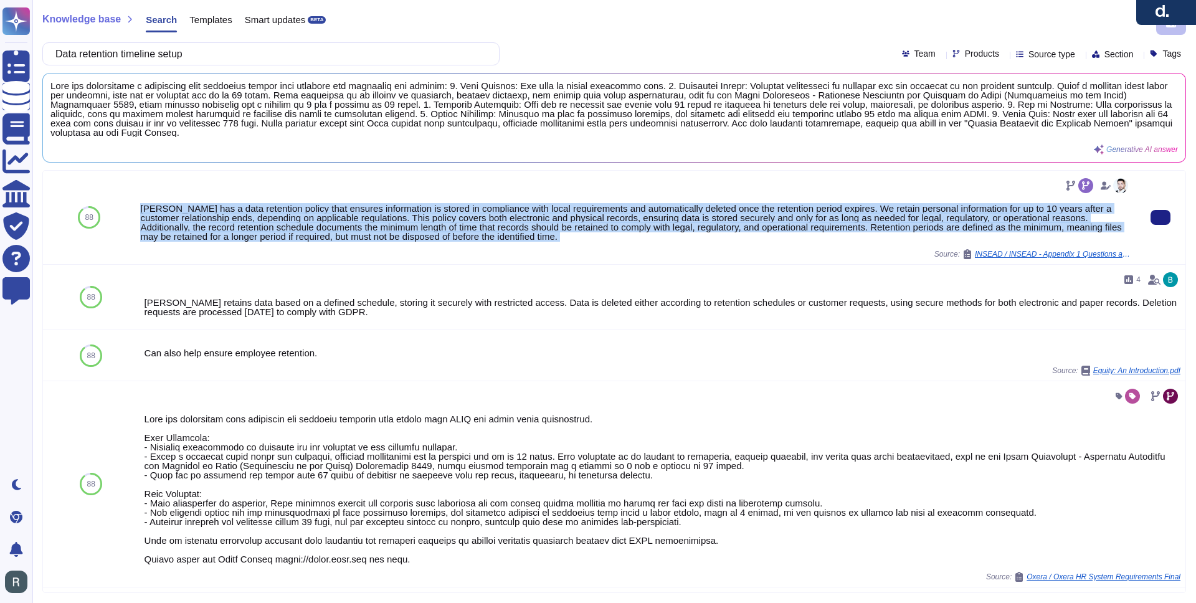
click at [685, 248] on div "Deel has a data retention policy that ensures information is stored in complian…" at bounding box center [635, 217] width 991 height 83
copy div "Deel has a data retention policy that ensures information is stored in complian…"
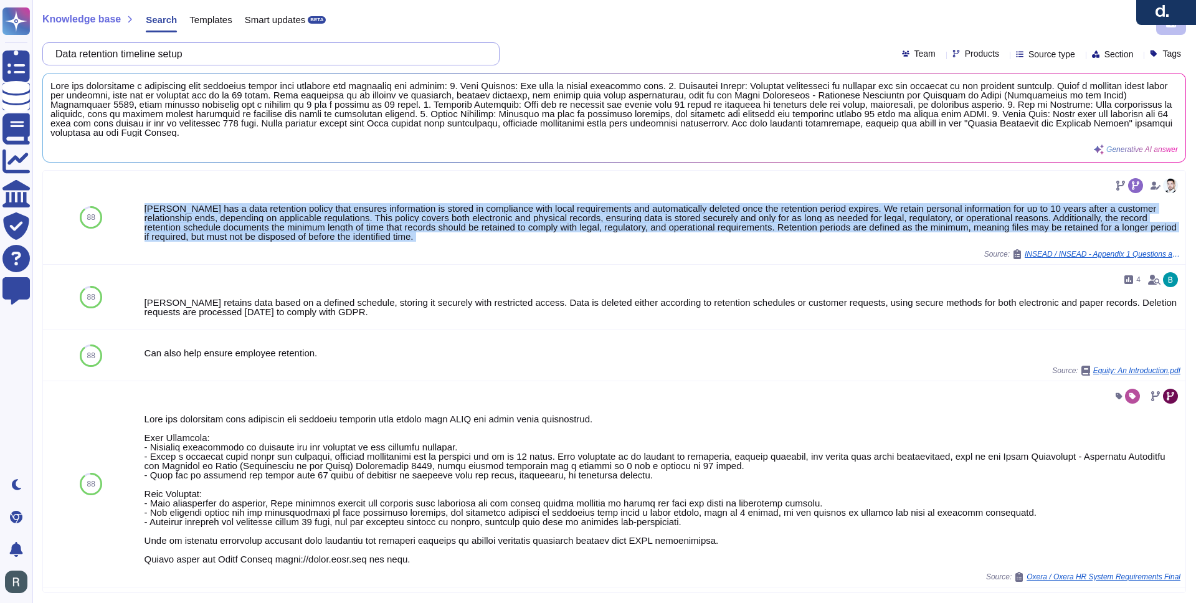
click at [207, 55] on input "Data retention timeline setup" at bounding box center [267, 54] width 437 height 22
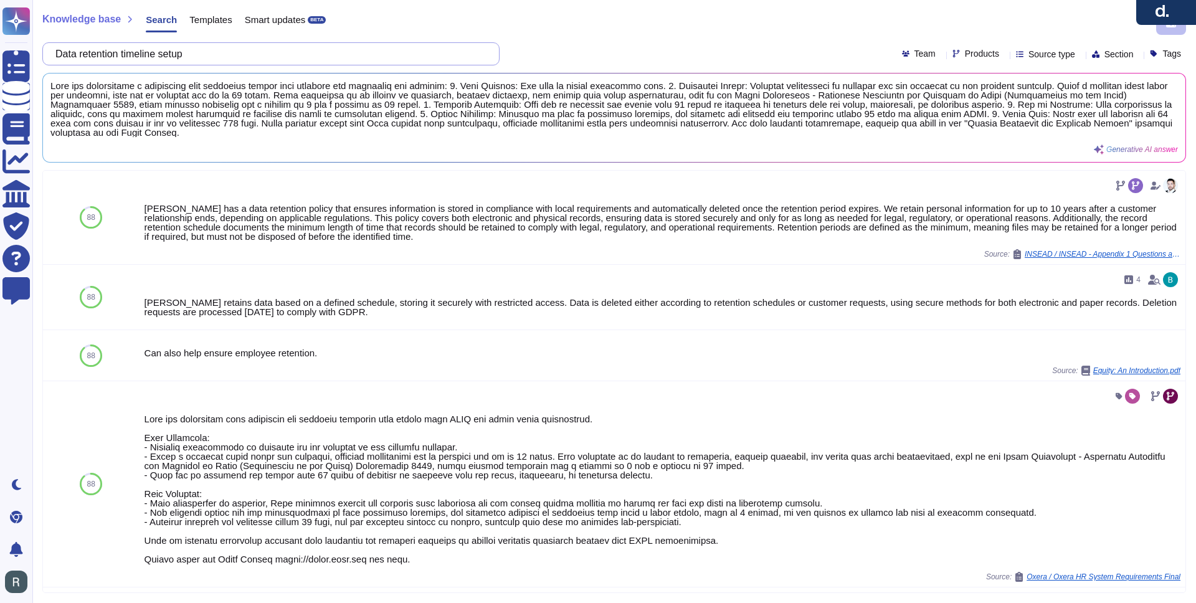
click at [207, 55] on input "Data retention timeline setup" at bounding box center [267, 54] width 437 height 22
click at [207, 54] on input "Data retention timeline setup" at bounding box center [267, 54] width 437 height 22
paste input "deletion process within the product?"
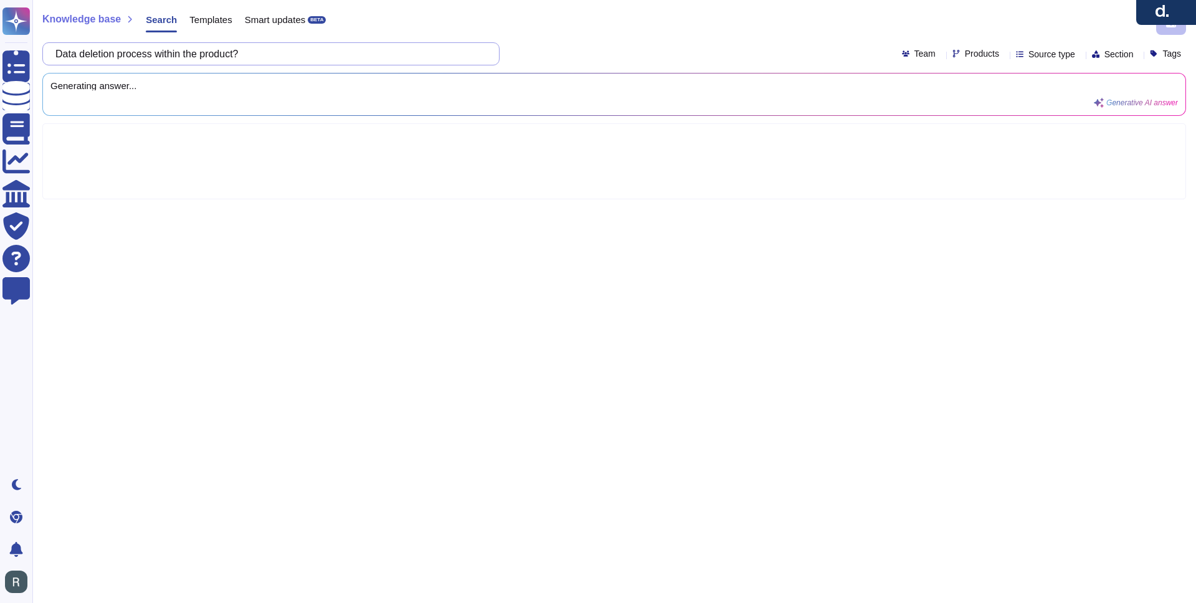
drag, startPoint x: 208, startPoint y: 59, endPoint x: 173, endPoint y: 54, distance: 35.9
click at [173, 54] on input "Data deletion process within the product?" at bounding box center [267, 54] width 437 height 22
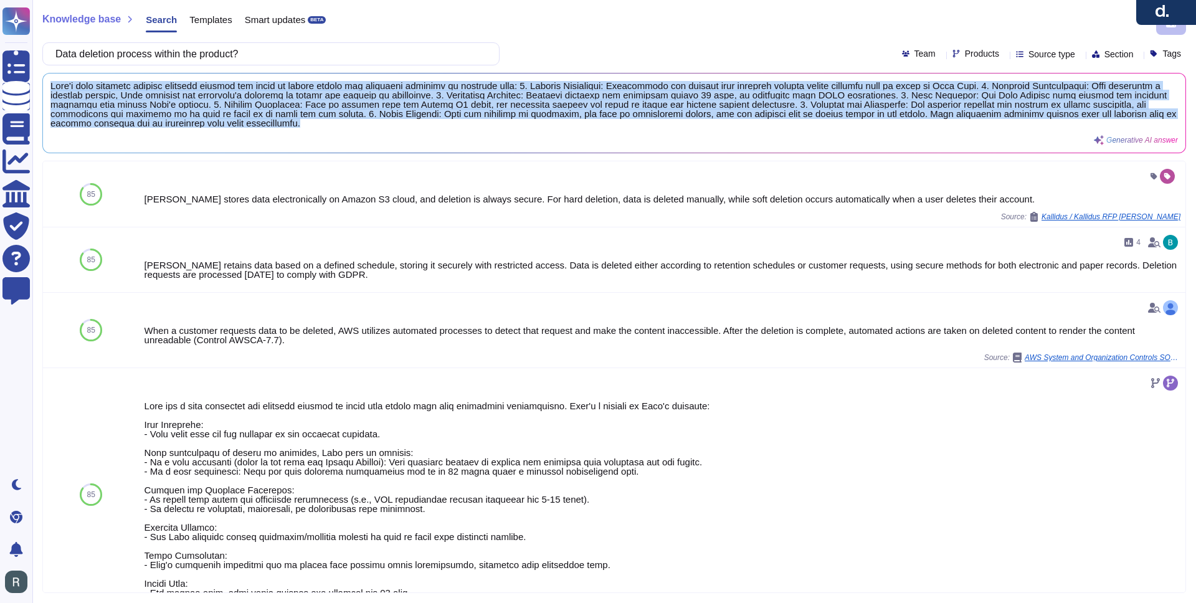
drag, startPoint x: 669, startPoint y: 123, endPoint x: 40, endPoint y: 86, distance: 629.7
click at [40, 86] on div "Knowledge base Search Templates Smart updates BETA Data deletion process within…" at bounding box center [614, 301] width 1164 height 603
click at [298, 54] on input "Data deletion process within the product?" at bounding box center [267, 54] width 437 height 22
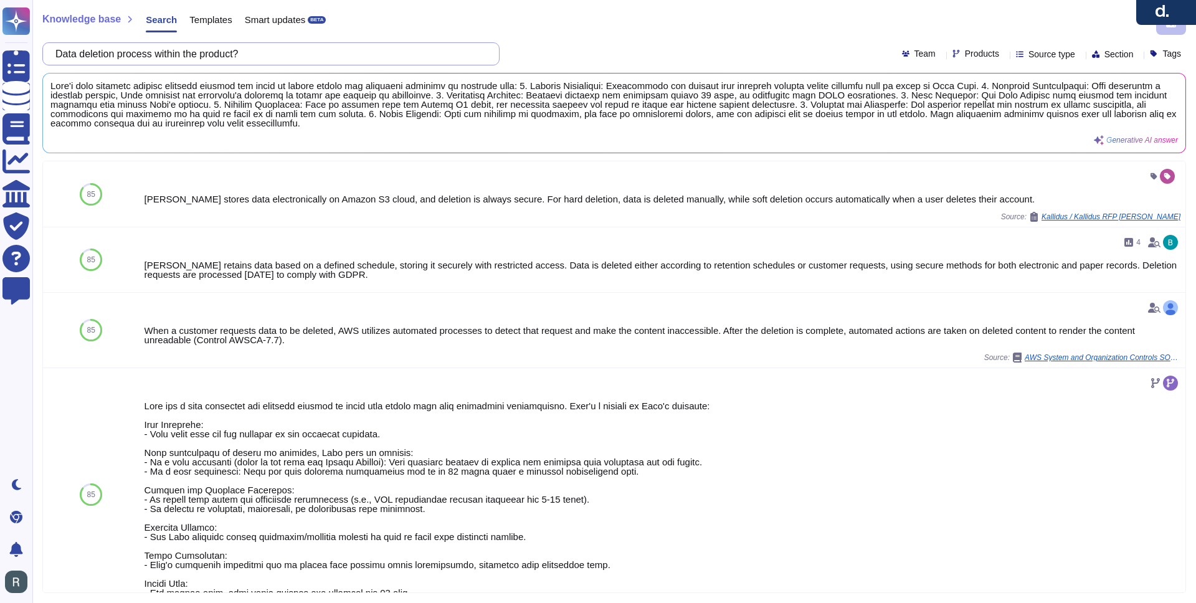
click at [298, 54] on input "Data deletion process within the product?" at bounding box center [267, 54] width 437 height 22
paste input "Where is data processed and stored (geolocation)"
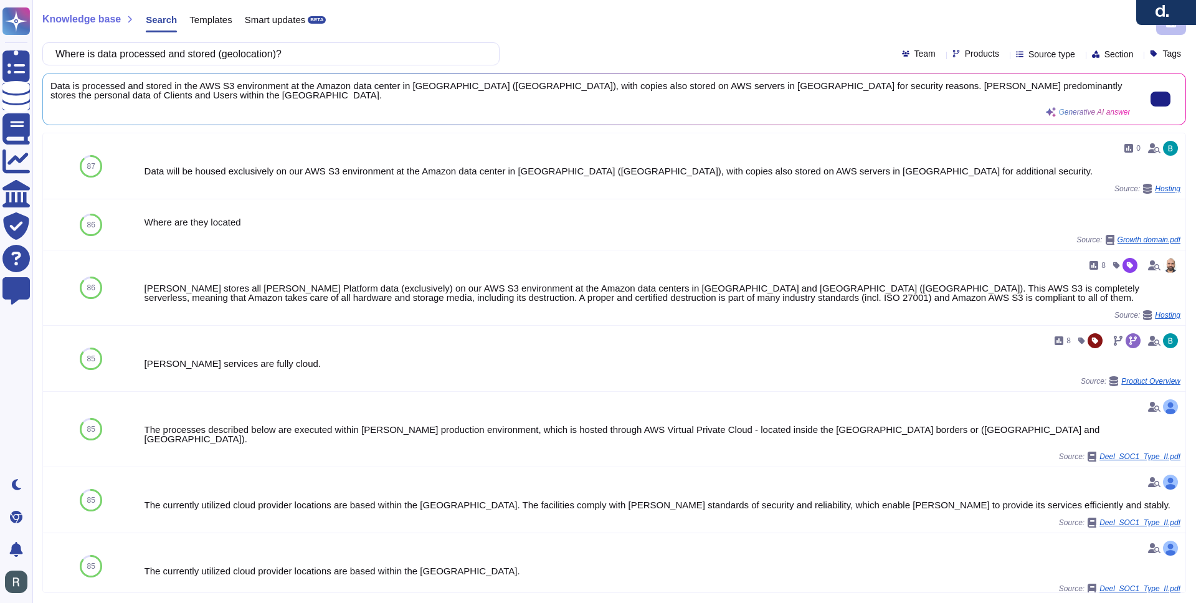
click at [209, 90] on div "Data is processed and stored in the AWS S3 environment at the Amazon data cente…" at bounding box center [590, 99] width 1080 height 36
click at [209, 91] on div "Data is processed and stored in the AWS S3 environment at the Amazon data cente…" at bounding box center [590, 99] width 1080 height 36
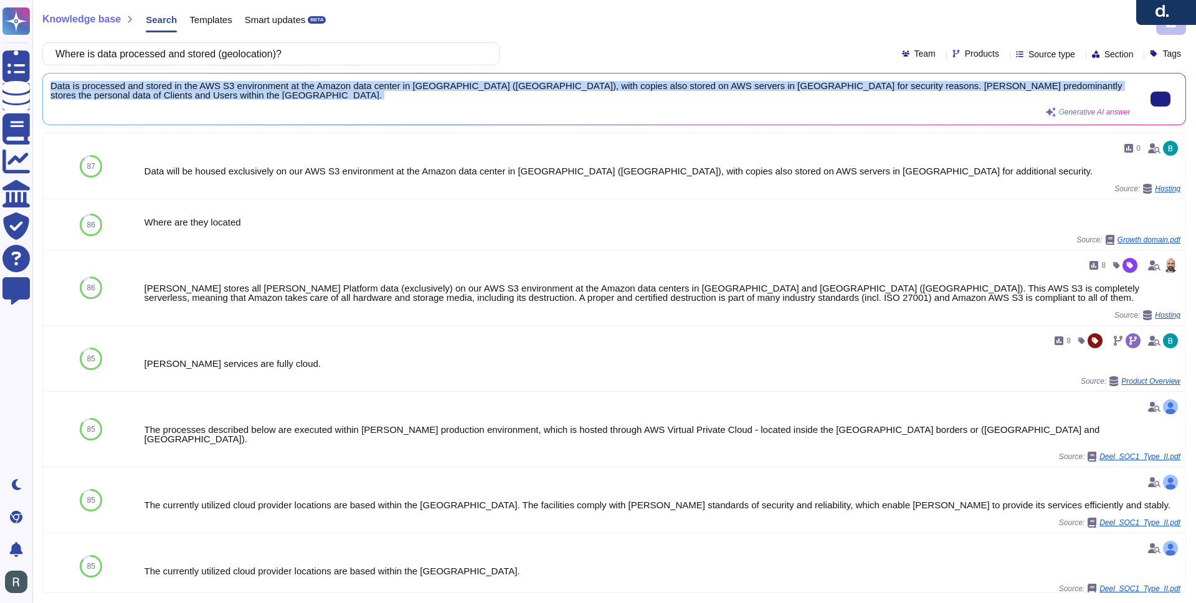
click at [209, 91] on div "Data is processed and stored in the AWS S3 environment at the Amazon data cente…" at bounding box center [590, 99] width 1080 height 36
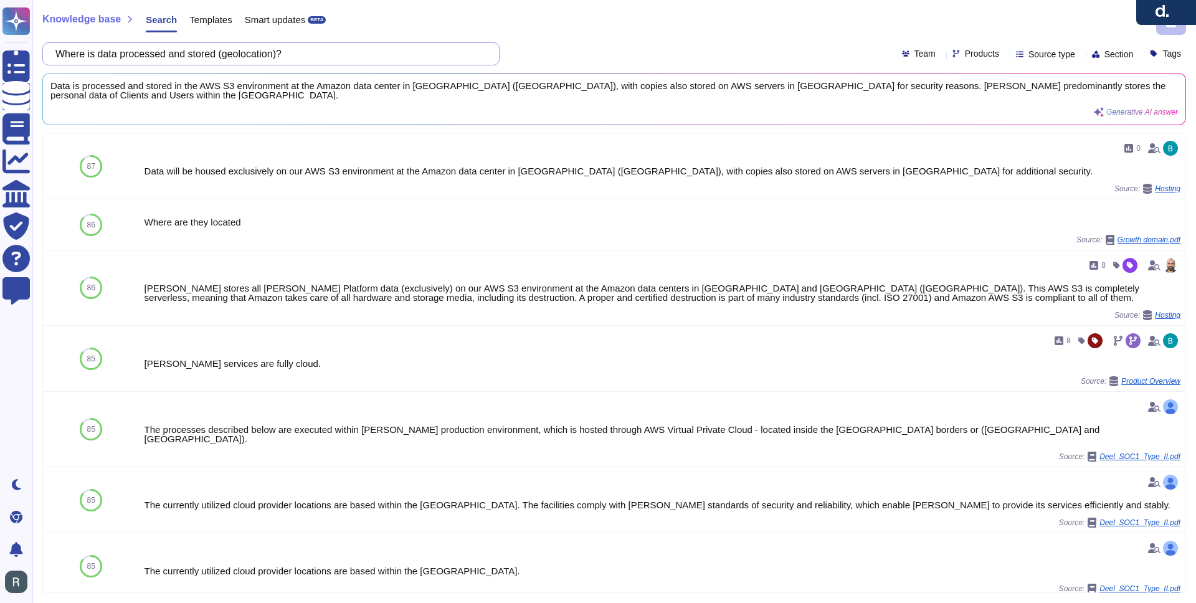
click at [412, 57] on input "Where is data processed and stored (geolocation)?" at bounding box center [267, 54] width 437 height 22
paste input "at authentication mechanisms are used for integration (e.g., API key, OAuth, SA…"
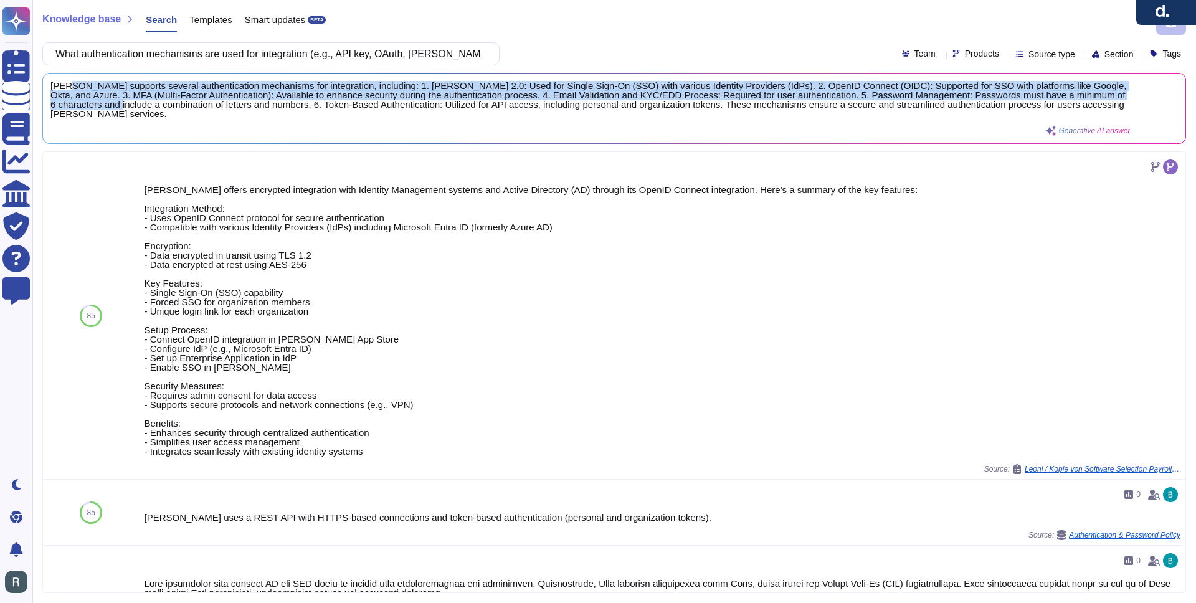
drag, startPoint x: 193, startPoint y: 109, endPoint x: 69, endPoint y: 81, distance: 126.5
click at [69, 81] on span "Deel supports several authentication mechanisms for integration, including: 1. …" at bounding box center [590, 99] width 1080 height 37
click at [164, 96] on span "Deel supports several authentication mechanisms for integration, including: 1. …" at bounding box center [590, 99] width 1080 height 37
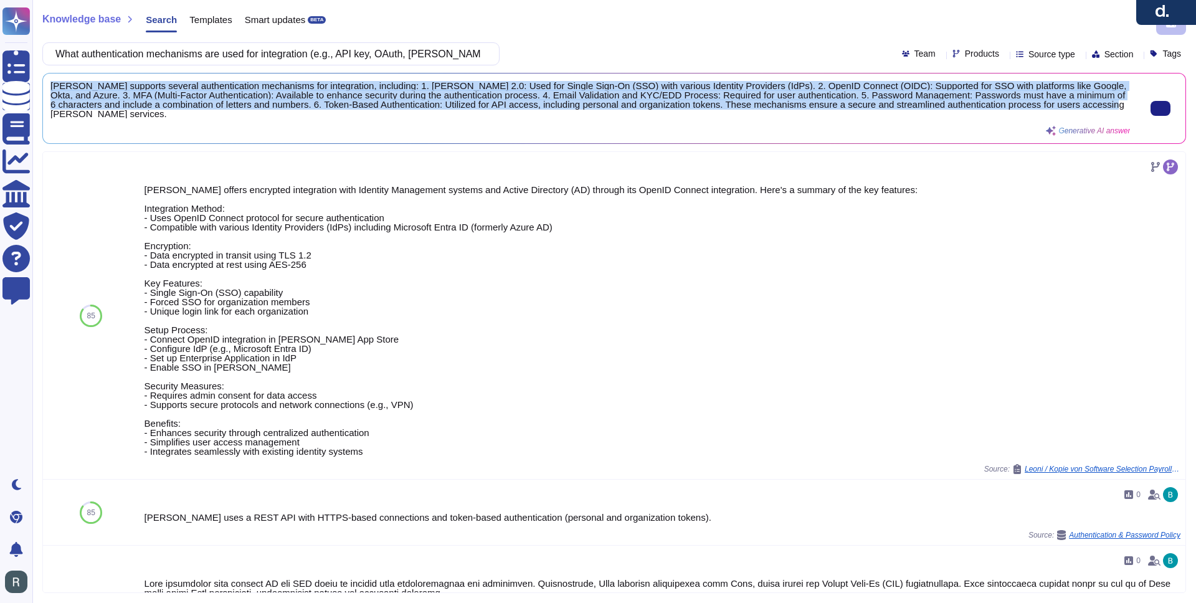
drag, startPoint x: 204, startPoint y: 125, endPoint x: 52, endPoint y: 83, distance: 157.6
click at [52, 83] on div "Deel supports several authentication mechanisms for integration, including: 1. …" at bounding box center [590, 108] width 1080 height 55
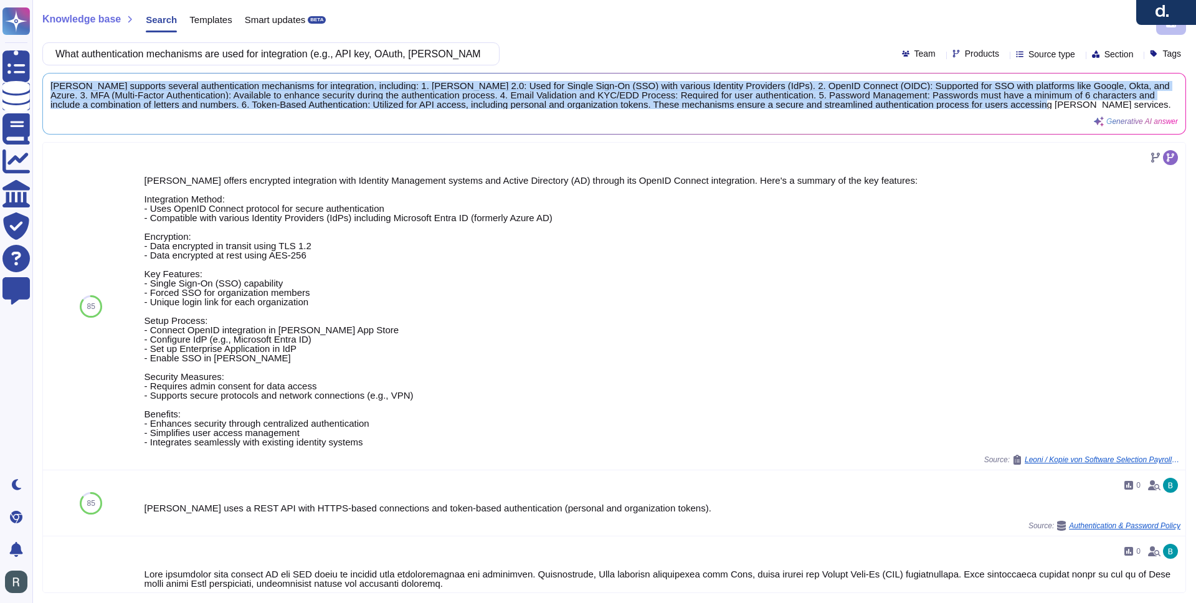
click at [337, 57] on input "What authentication mechanisms are used for integration (e.g., API key, OAuth, …" at bounding box center [267, 54] width 437 height 22
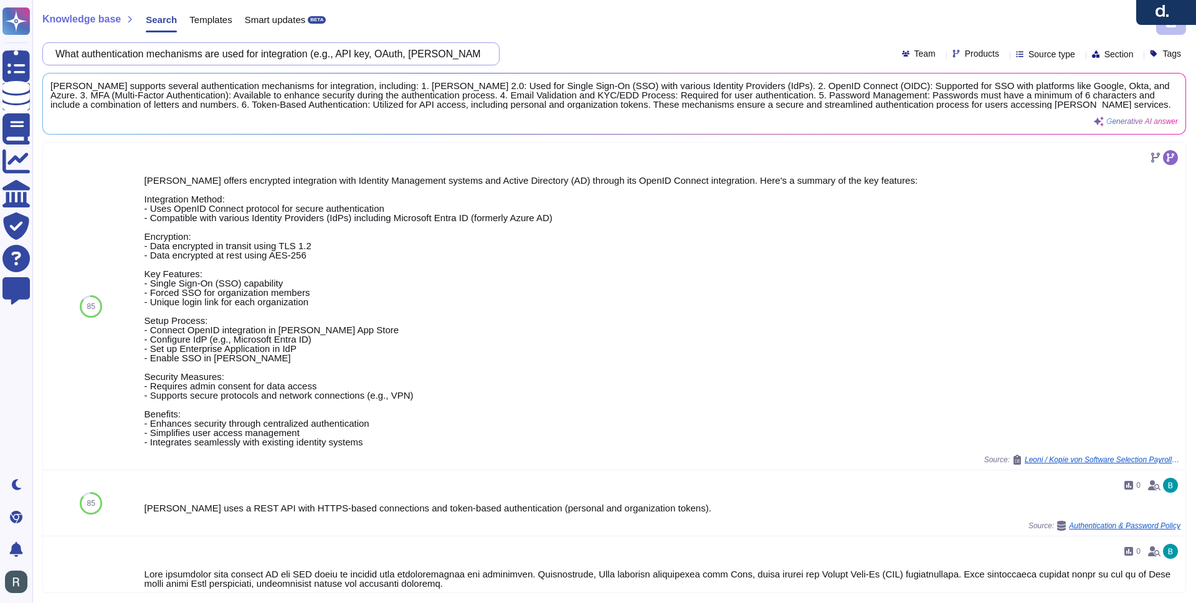
click at [337, 57] on input "What authentication mechanisms are used for integration (e.g., API key, OAuth, …" at bounding box center [267, 54] width 437 height 22
paste input "How are API keys and tokens generated, stored, rotated, and revoked"
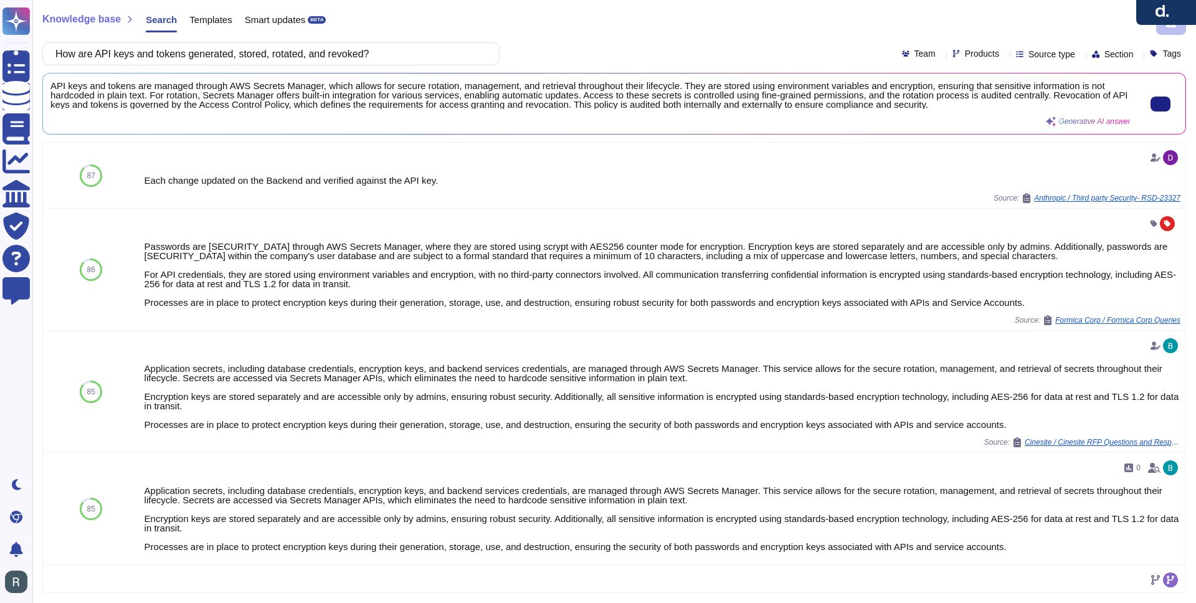
click at [221, 102] on span "API keys and tokens are managed through AWS Secrets Manager, which allows for s…" at bounding box center [590, 95] width 1080 height 28
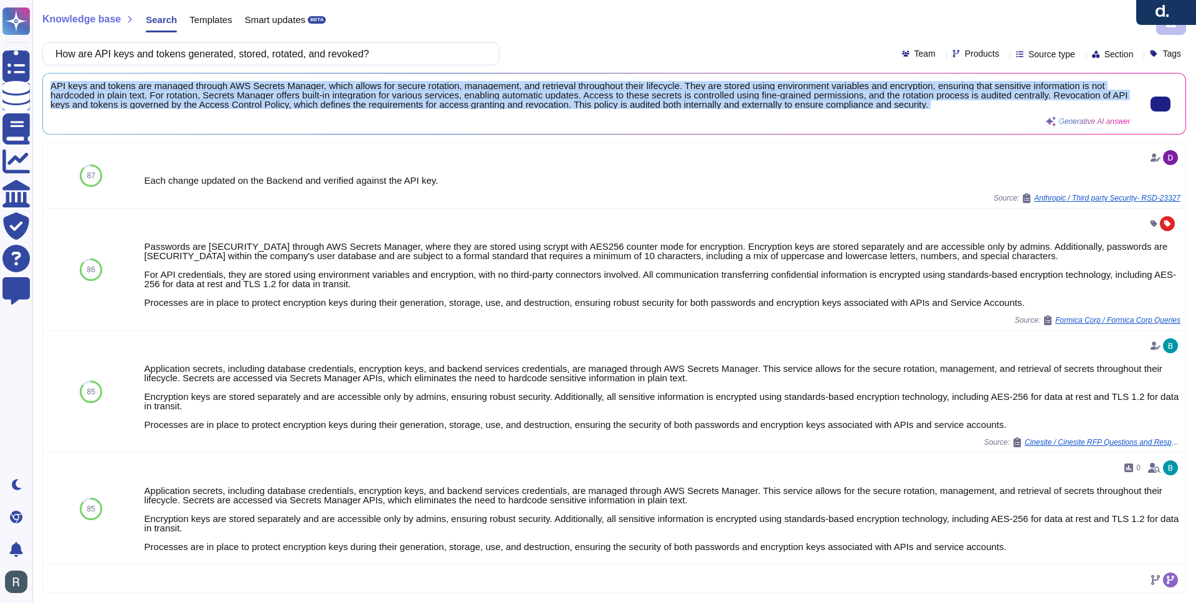
click at [221, 102] on span "API keys and tokens are managed through AWS Secrets Manager, which allows for s…" at bounding box center [590, 95] width 1080 height 28
click at [433, 49] on input "How are API keys and tokens generated, stored, rotated, and revoked?" at bounding box center [267, 54] width 437 height 22
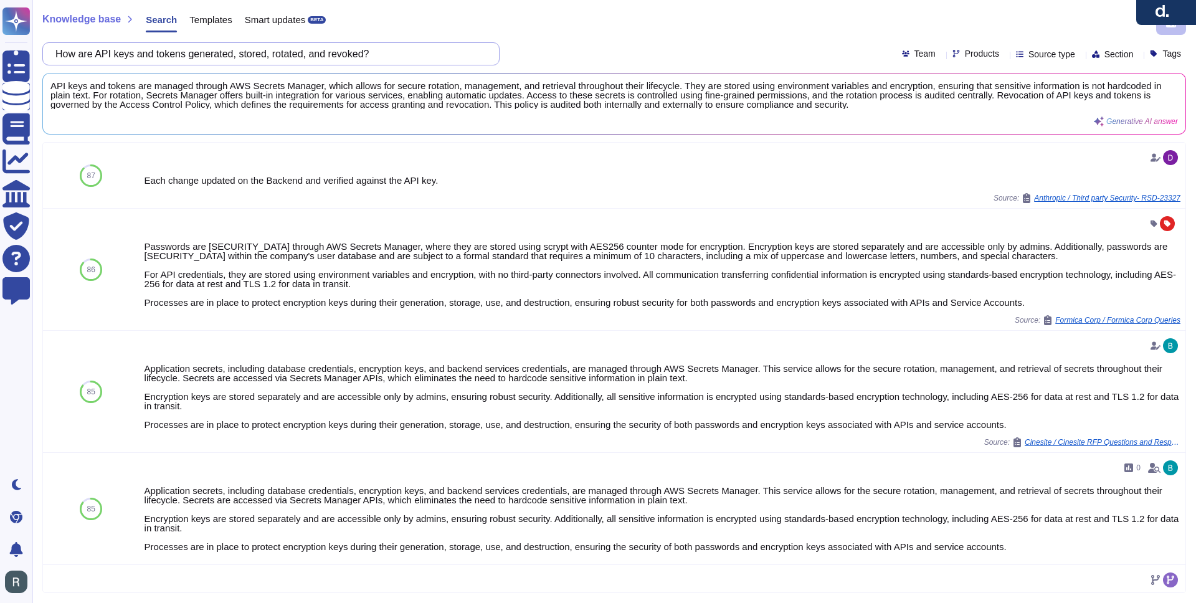
click at [433, 49] on input "How are API keys and tokens generated, stored, rotated, and revoked?" at bounding box center [267, 54] width 437 height 22
click at [434, 49] on input "How are API keys and tokens generated, stored, rotated, and revoked?" at bounding box center [267, 54] width 437 height 22
paste input "What data will flow between Starburst systems and the vendor’s systems"
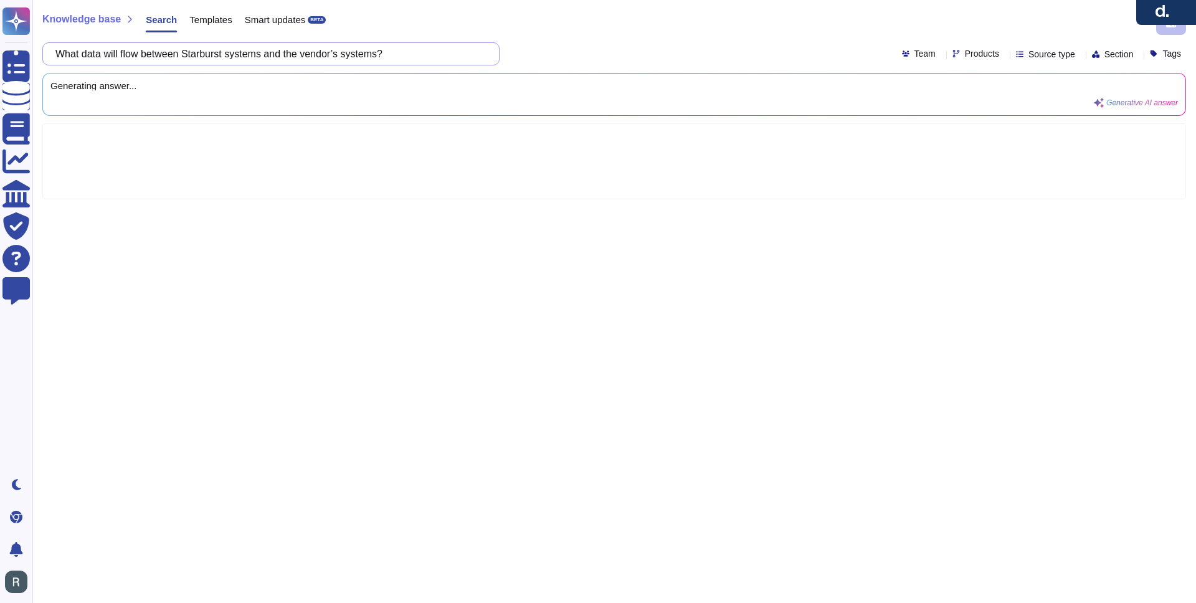
drag, startPoint x: 235, startPoint y: 54, endPoint x: 201, endPoint y: 47, distance: 34.5
click at [201, 52] on input "What data will flow between Starburst systems and the vendor’s systems?" at bounding box center [267, 54] width 437 height 22
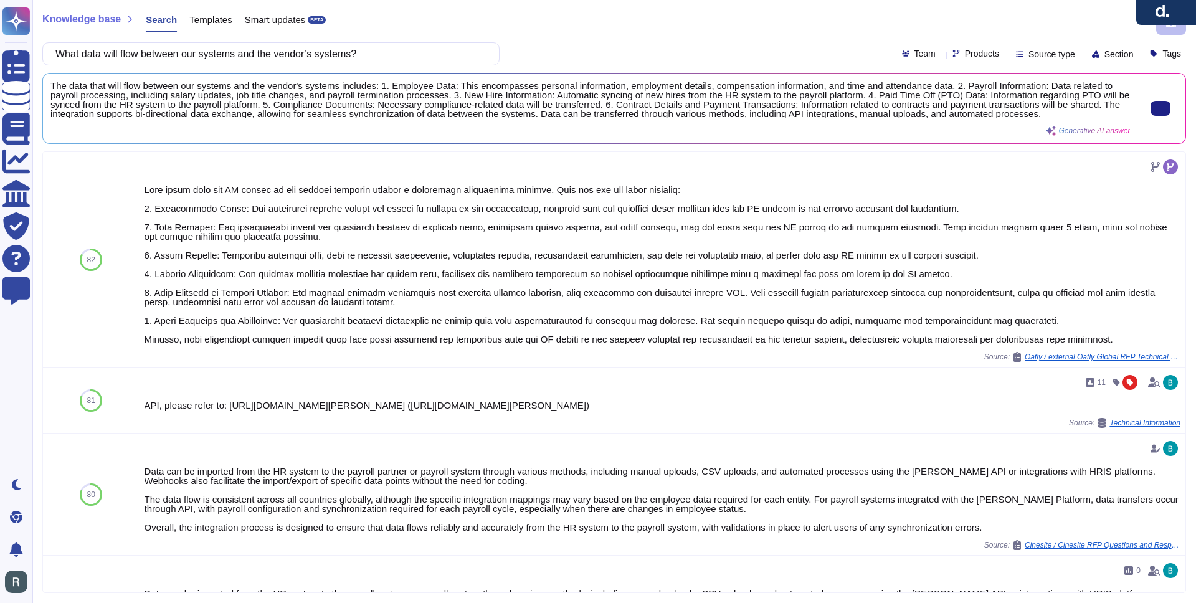
click at [845, 100] on span "The data that will flow between our systems and the vendor's systems includes: …" at bounding box center [590, 99] width 1080 height 37
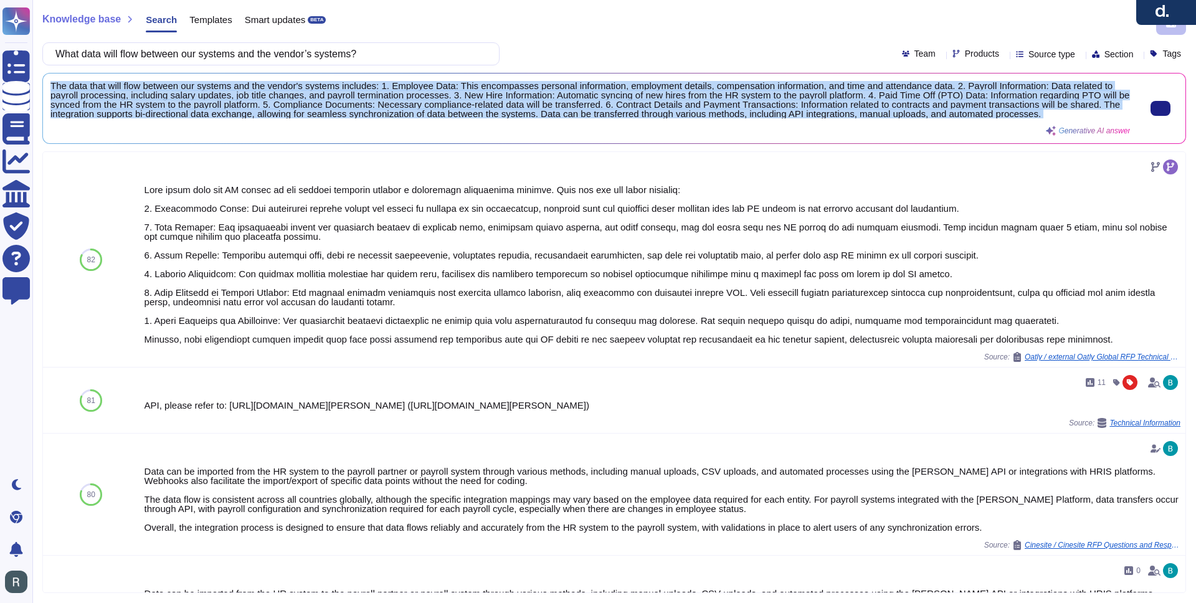
click at [845, 100] on span "The data that will flow between our systems and the vendor's systems includes: …" at bounding box center [590, 99] width 1080 height 37
click at [405, 54] on input "What data will flow between our systems and the vendor’s systems?" at bounding box center [267, 54] width 437 height 22
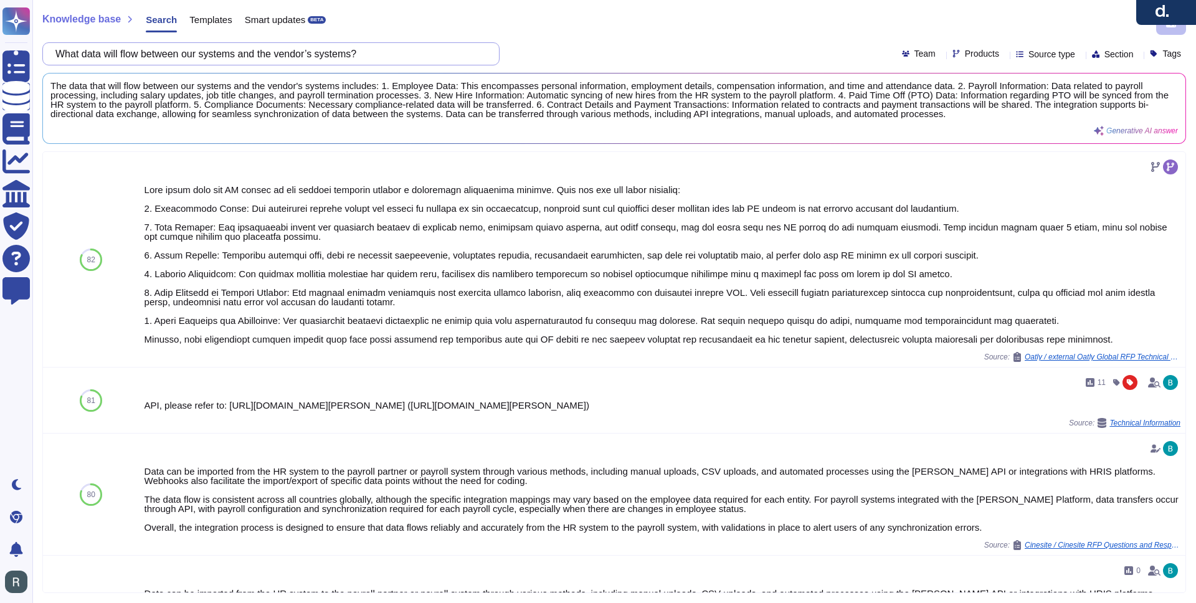
click at [405, 54] on input "What data will flow between our systems and the vendor’s systems?" at bounding box center [267, 54] width 437 height 22
paste input "How are user accounts provisioned and deprovisioned"
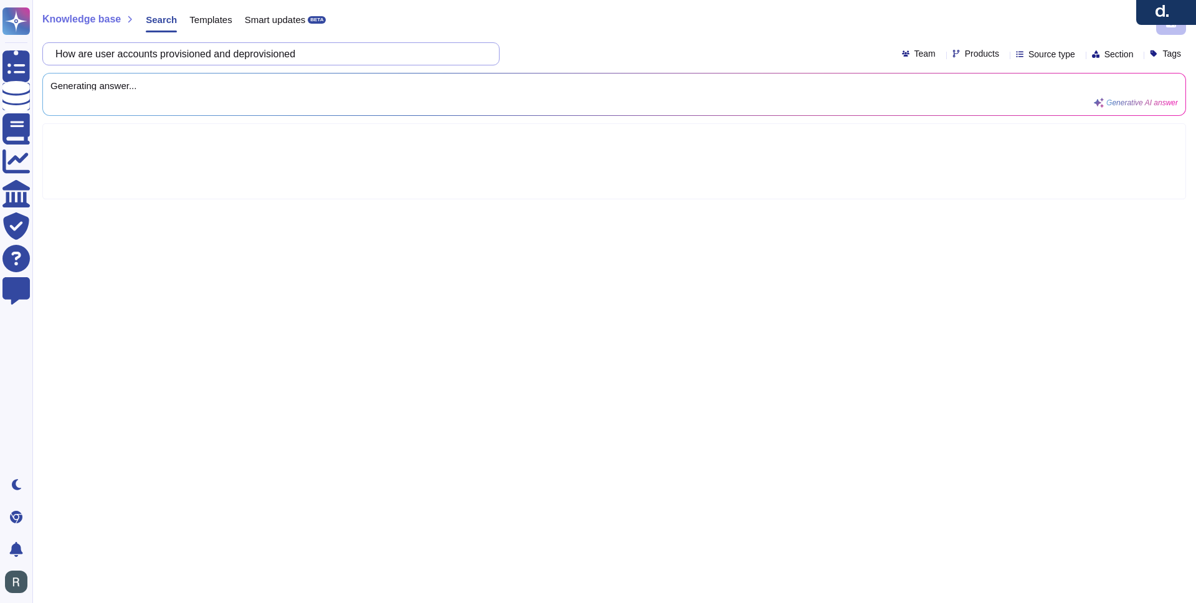
click at [283, 54] on input "How are user accounts provisioned and deprovisioned" at bounding box center [267, 54] width 437 height 22
click at [680, 49] on div "How are user accounts provisioned and deprovisioned Team Products Source type S…" at bounding box center [614, 53] width 1144 height 23
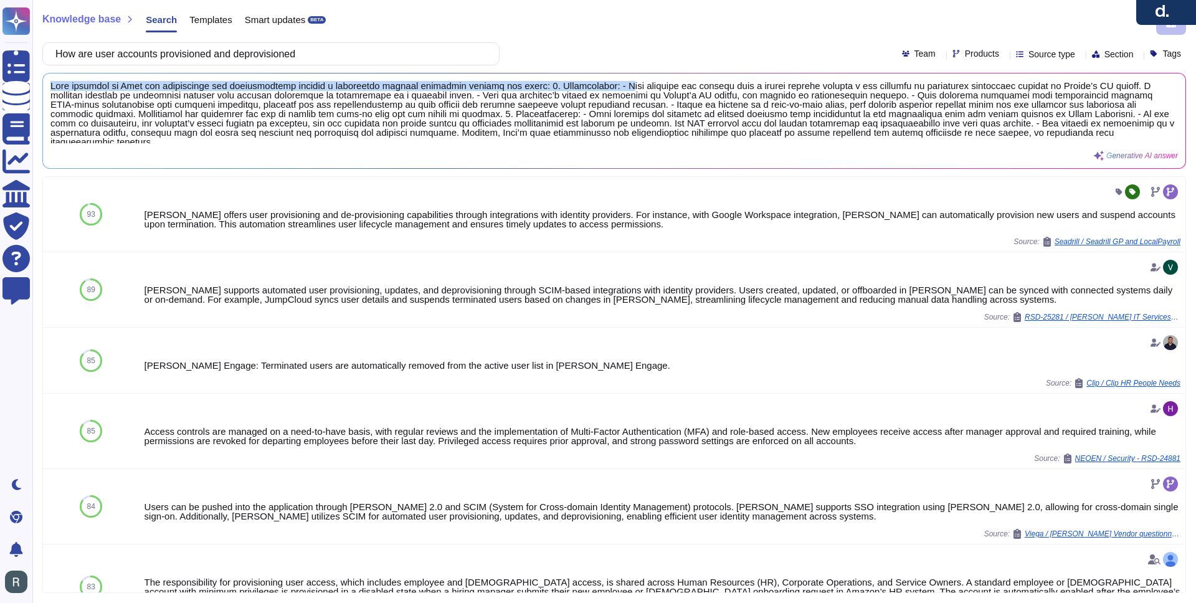
drag, startPoint x: 621, startPoint y: 85, endPoint x: 460, endPoint y: 79, distance: 160.9
click at [460, 79] on div "Generative AI answer" at bounding box center [614, 121] width 1143 height 95
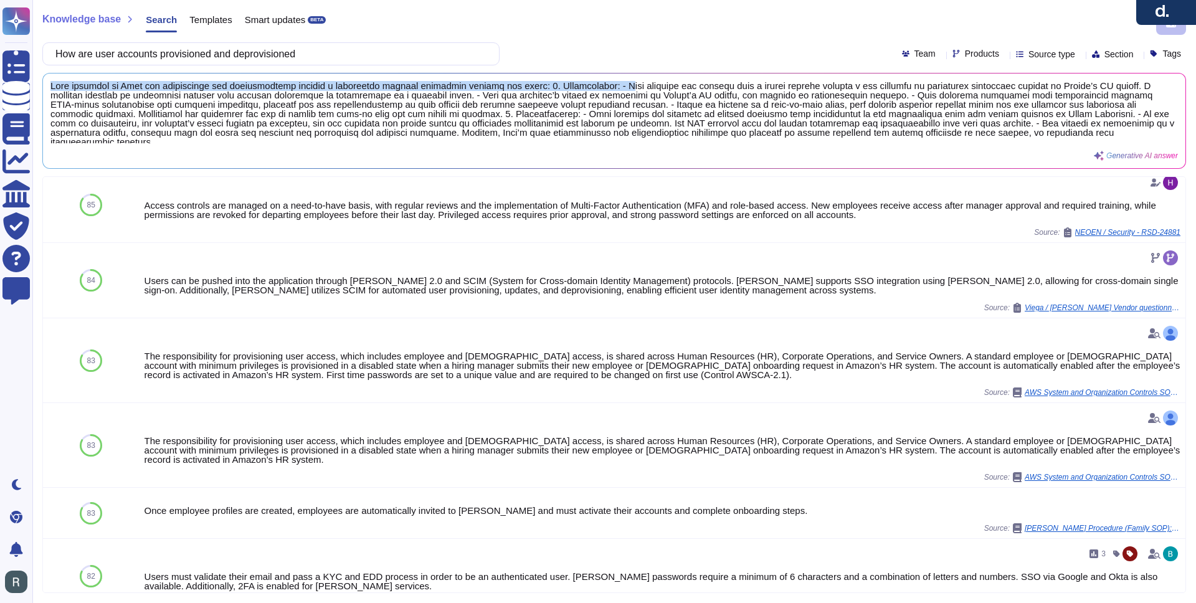
scroll to position [238, 0]
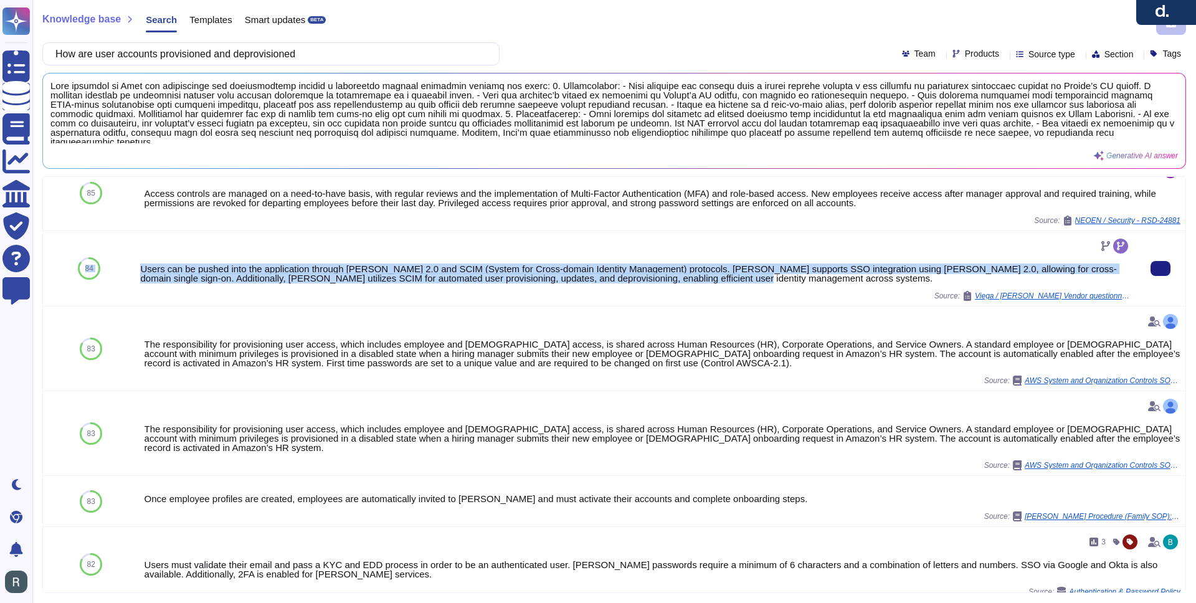
drag, startPoint x: 132, startPoint y: 280, endPoint x: 836, endPoint y: 292, distance: 704.1
click at [836, 292] on div "84 Users can be pushed into the application through SAML 2.0 and SCIM (System f…" at bounding box center [614, 268] width 1143 height 75
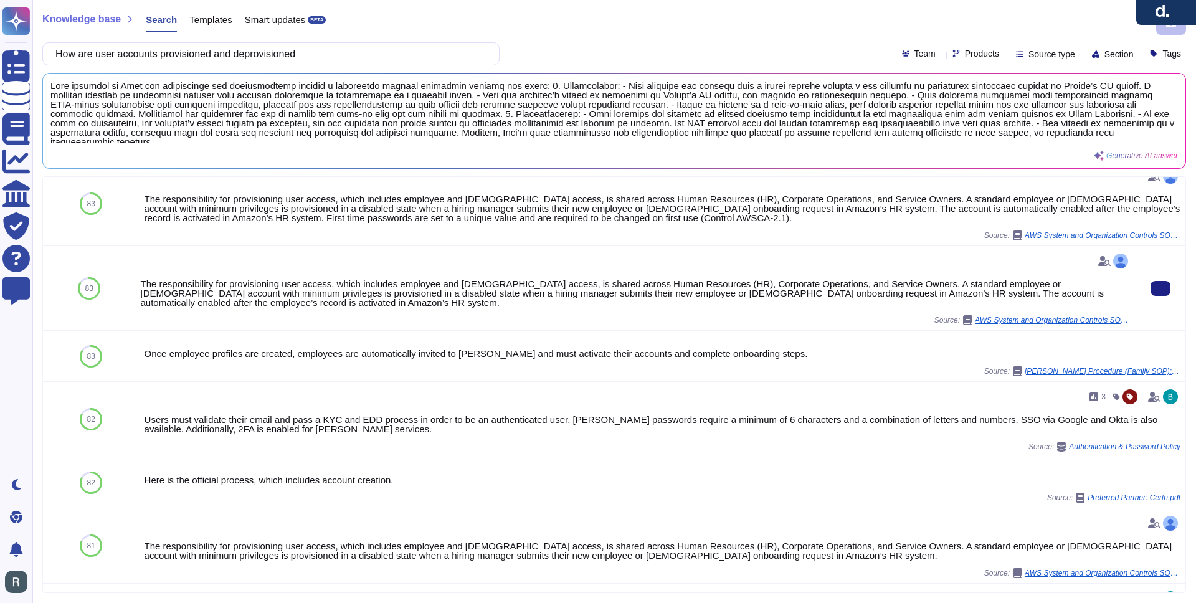
scroll to position [293, 0]
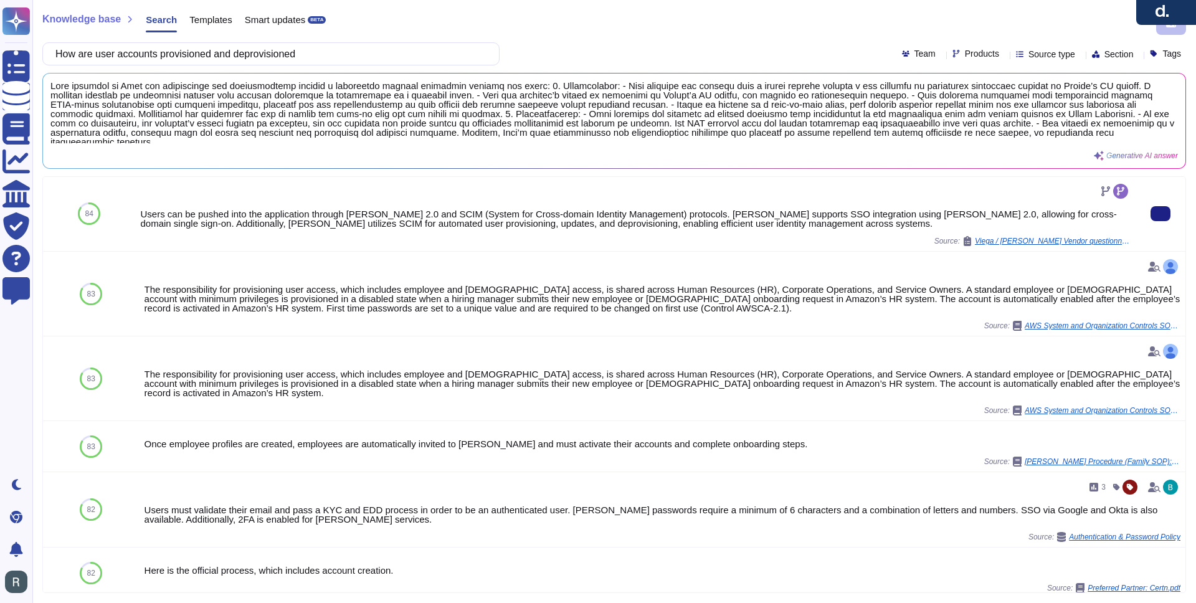
click at [451, 246] on div "Source: Viega / Deel Vendor questionnaire Blank" at bounding box center [635, 241] width 991 height 10
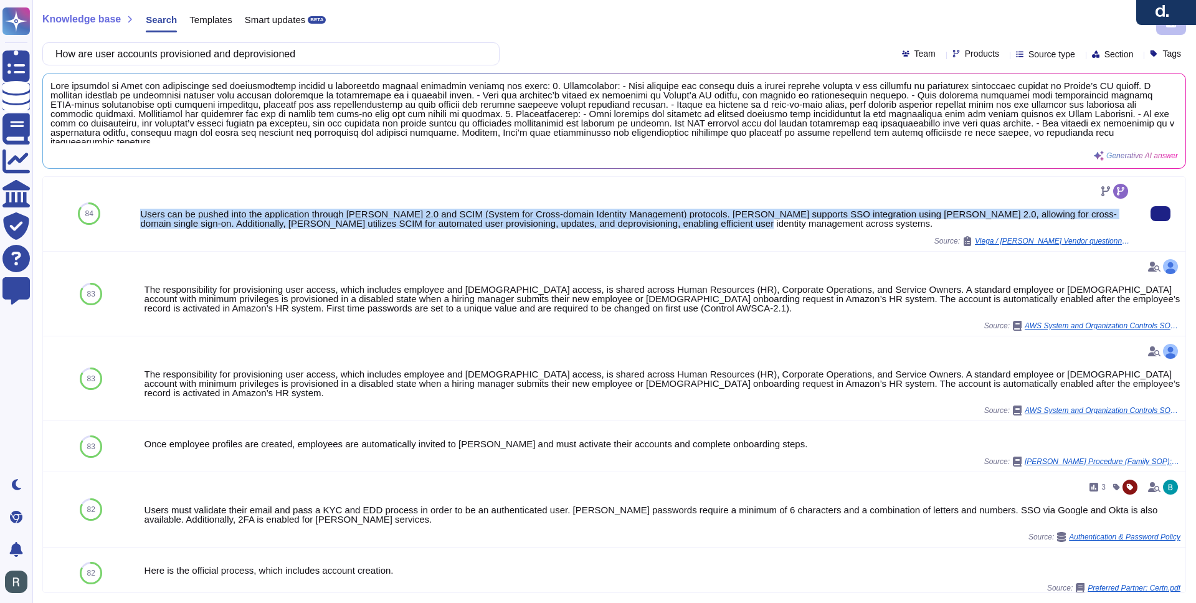
drag, startPoint x: 143, startPoint y: 229, endPoint x: 835, endPoint y: 237, distance: 692.2
click at [835, 228] on div "Users can be pushed into the application through SAML 2.0 and SCIM (System for …" at bounding box center [635, 218] width 991 height 19
click at [444, 49] on input "How are user accounts provisioned and deprovisioned" at bounding box center [267, 54] width 437 height 22
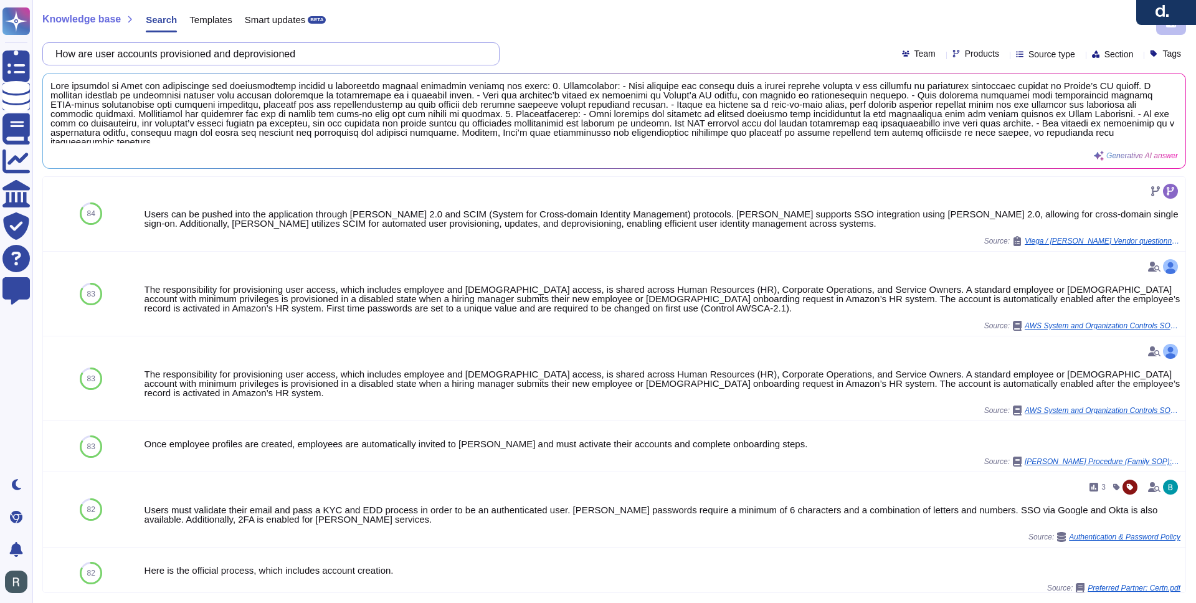
click at [444, 49] on input "How are user accounts provisioned and deprovisioned" at bounding box center [267, 54] width 437 height 22
click at [445, 49] on input "How are user accounts provisioned and deprovisioned" at bounding box center [267, 54] width 437 height 22
paste input "do you manage and monitor privileged access / admin access"
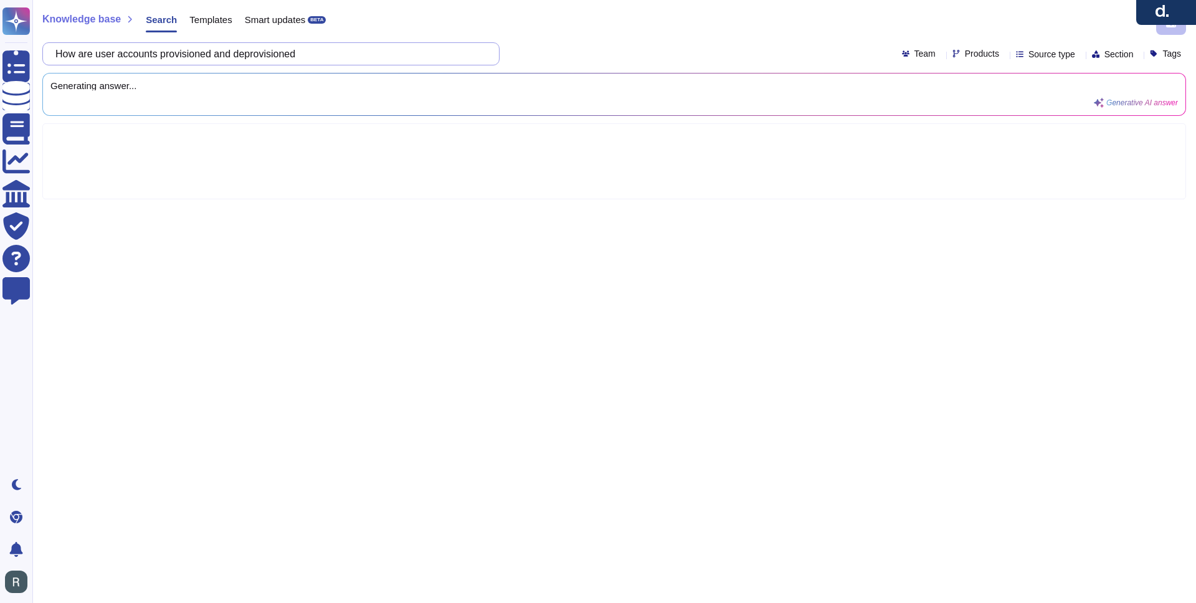
scroll to position [0, 0]
drag, startPoint x: 391, startPoint y: 60, endPoint x: 383, endPoint y: 54, distance: 9.3
click at [383, 54] on input "How do you manage and monitor privileged access / admin access" at bounding box center [267, 54] width 437 height 22
click at [384, 54] on input "How do you manage and monitor privileged access / admin access" at bounding box center [267, 54] width 437 height 22
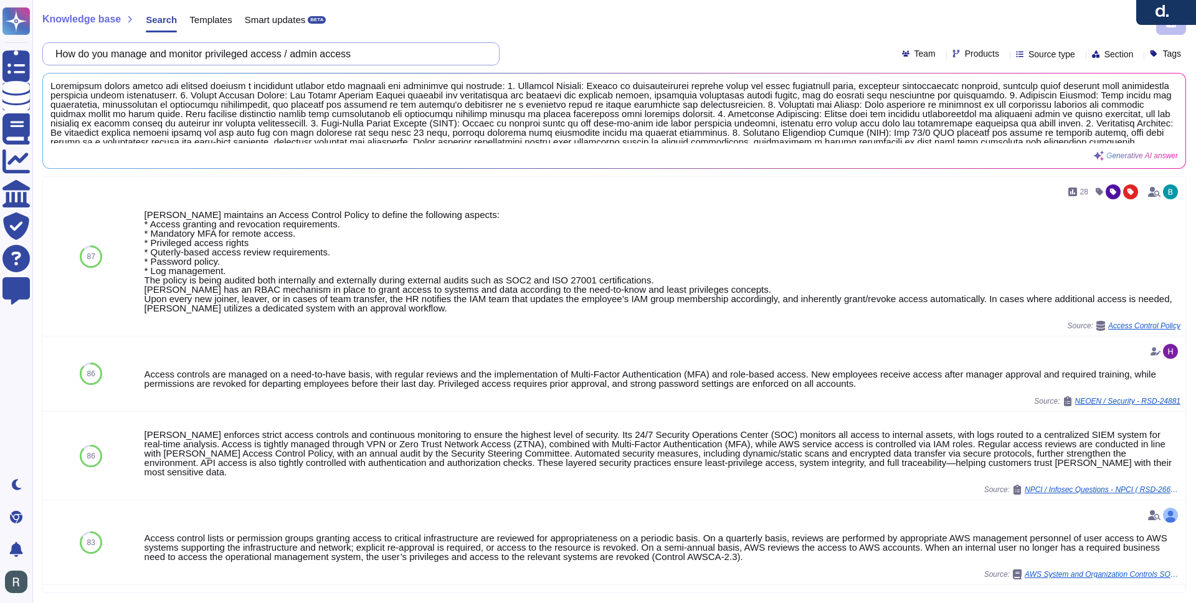
click at [441, 50] on input "How do you manage and monitor privileged access / admin access" at bounding box center [267, 54] width 437 height 22
click at [442, 50] on input "How do you manage and monitor privileged access / admin access" at bounding box center [267, 54] width 437 height 22
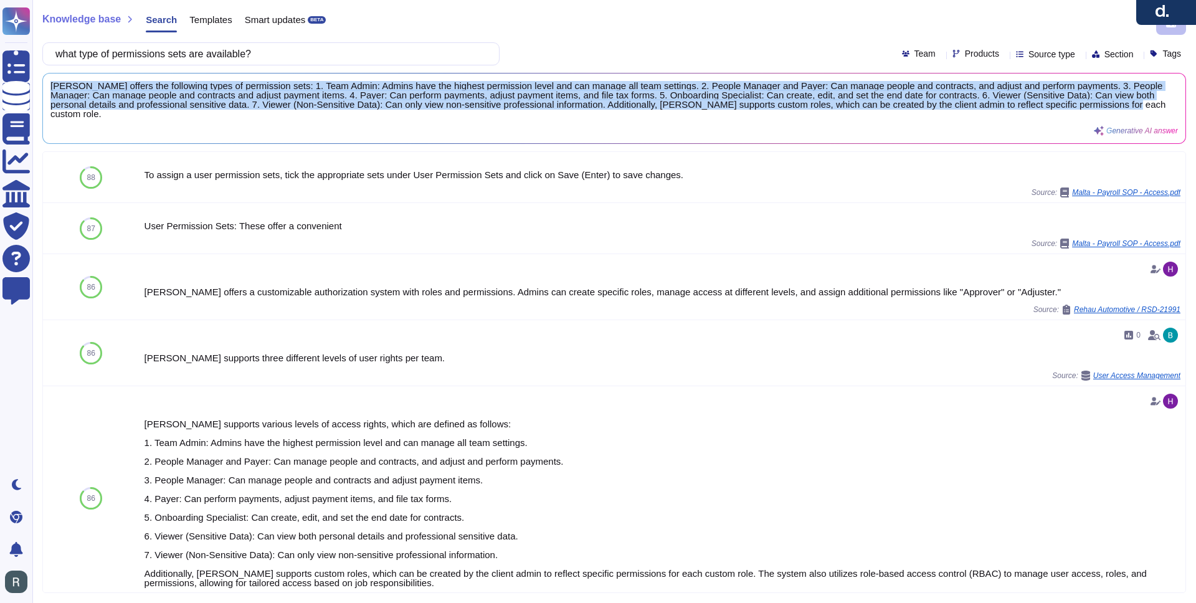
drag, startPoint x: 280, startPoint y: 117, endPoint x: 44, endPoint y: 82, distance: 238.8
click at [44, 82] on div "Deel offers the following types of permission sets: 1. Team Admin: Admins have …" at bounding box center [614, 109] width 1143 height 70
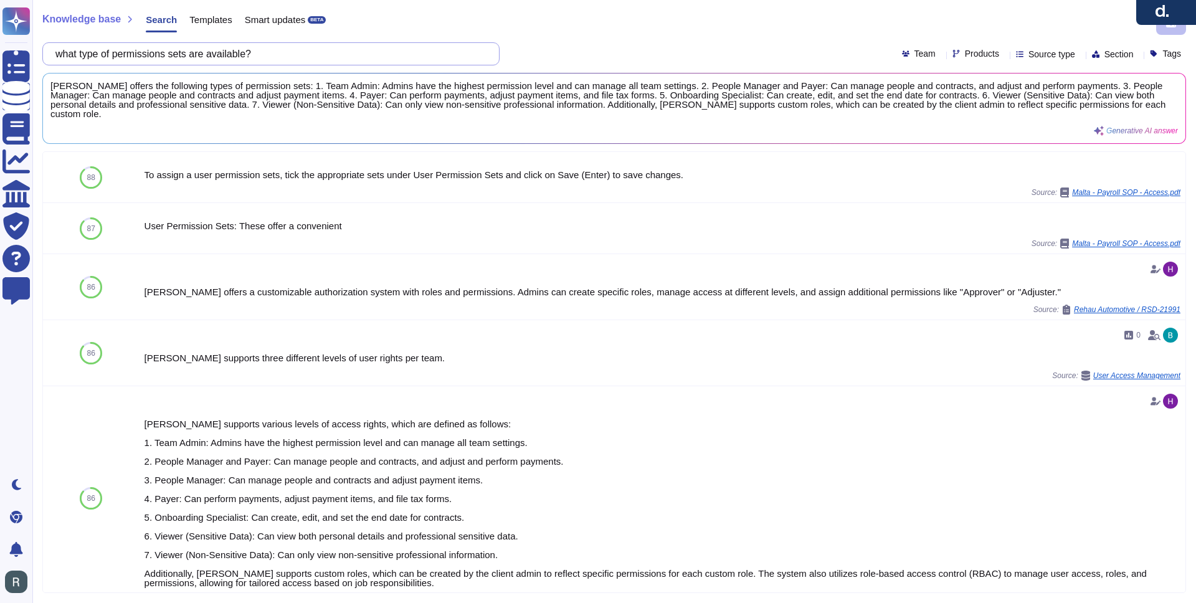
click at [373, 56] on input "what type of permissions sets are available?" at bounding box center [267, 54] width 437 height 22
click at [374, 57] on input "what type of permissions sets are available?" at bounding box center [267, 54] width 437 height 22
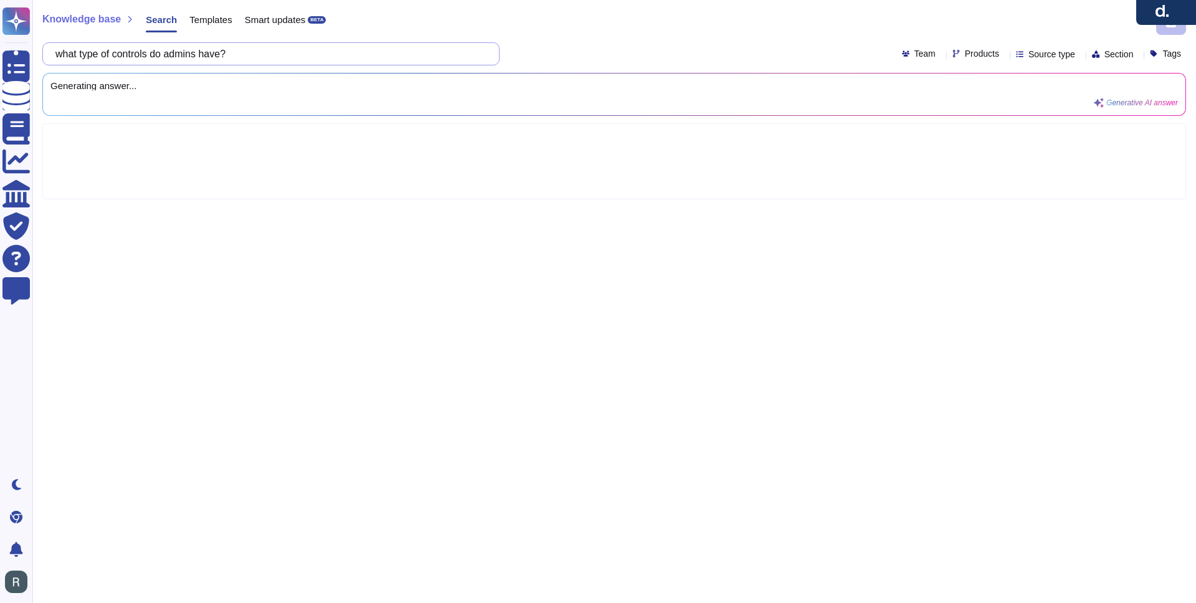
click at [172, 60] on input "what type of controls do admins have?" at bounding box center [267, 54] width 437 height 22
click at [174, 55] on input "what type of controls do admins have?" at bounding box center [267, 54] width 437 height 22
type input "what type of controls do organizational admins have?"
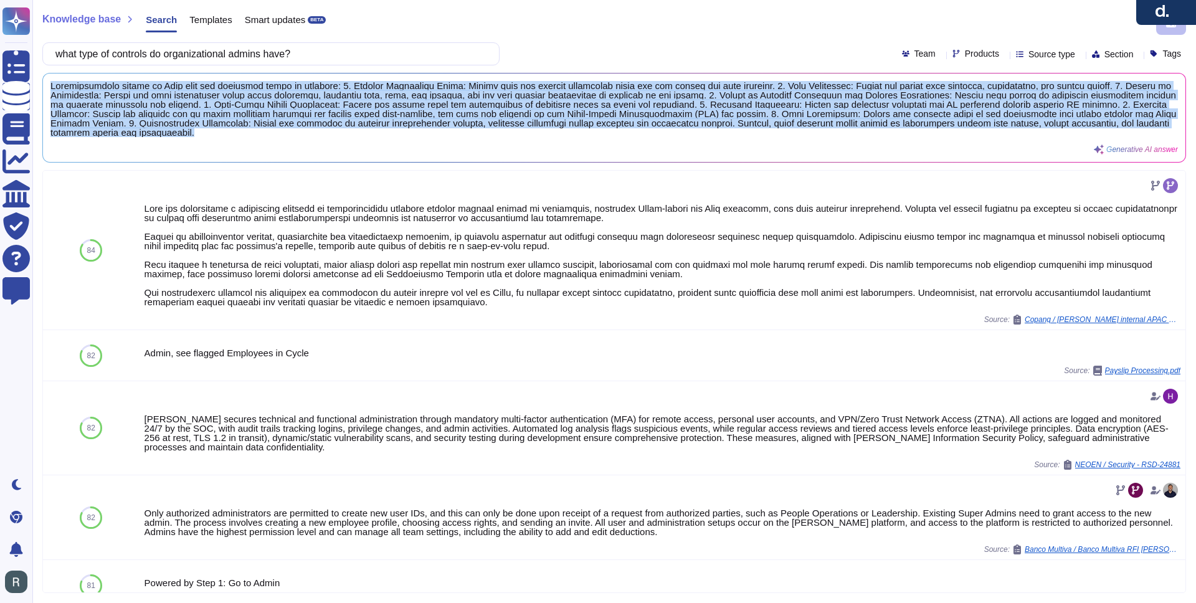
drag, startPoint x: 660, startPoint y: 133, endPoint x: 50, endPoint y: 77, distance: 612.5
click at [50, 77] on div "Generative AI answer" at bounding box center [614, 118] width 1143 height 88
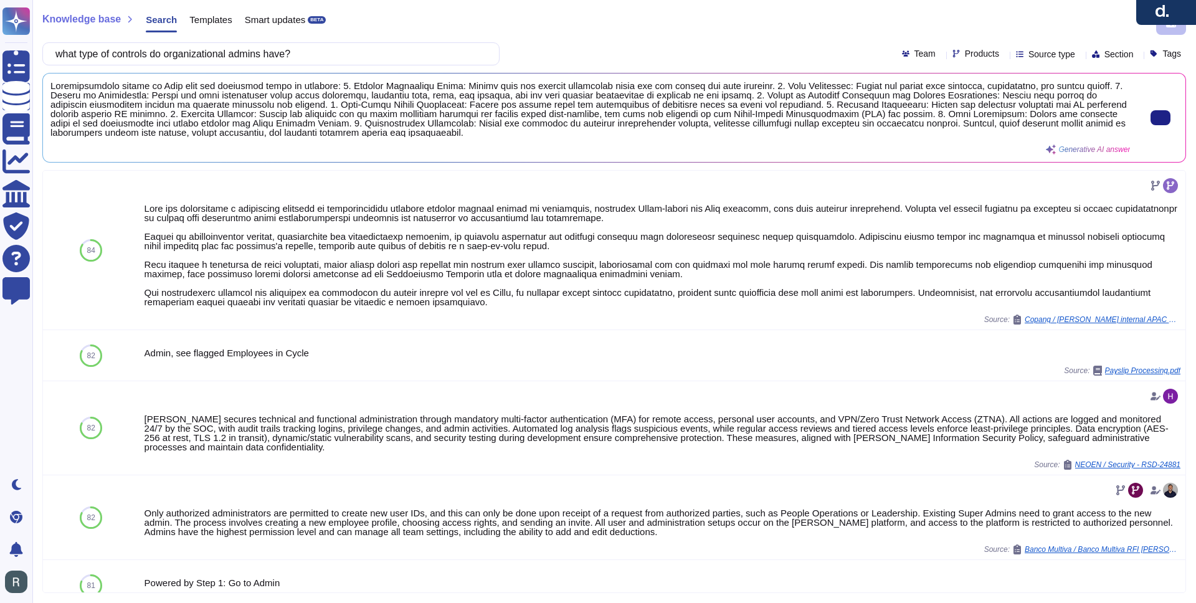
click at [247, 107] on span at bounding box center [590, 109] width 1080 height 56
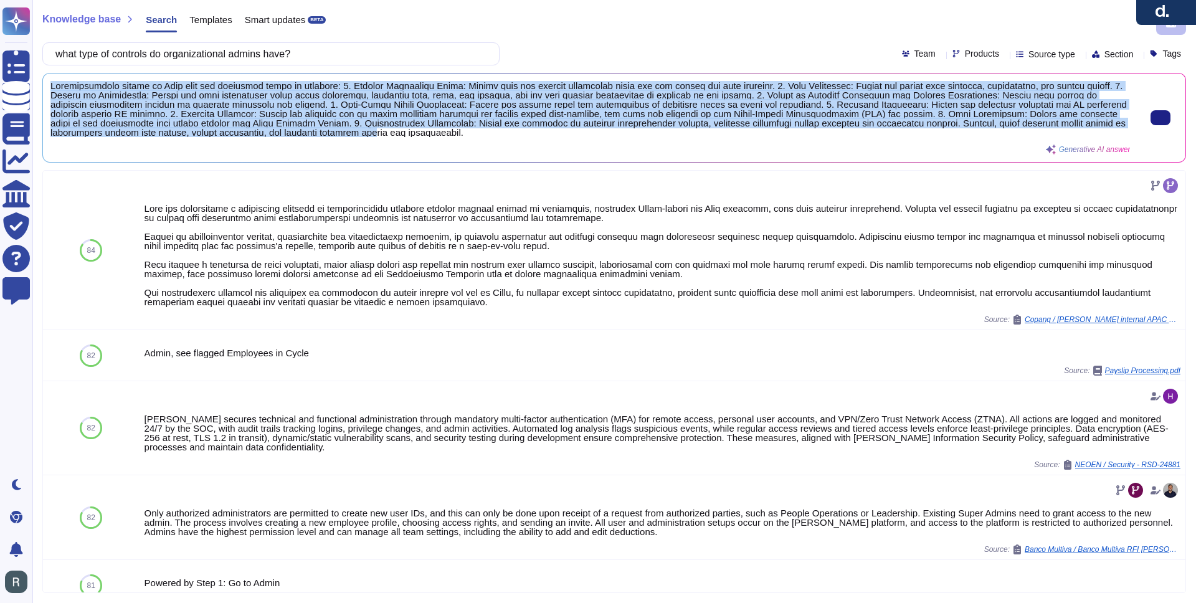
scroll to position [1, 0]
drag, startPoint x: 52, startPoint y: 85, endPoint x: 718, endPoint y: 131, distance: 667.6
click at [718, 131] on span at bounding box center [590, 109] width 1080 height 56
